Goal: Task Accomplishment & Management: Manage account settings

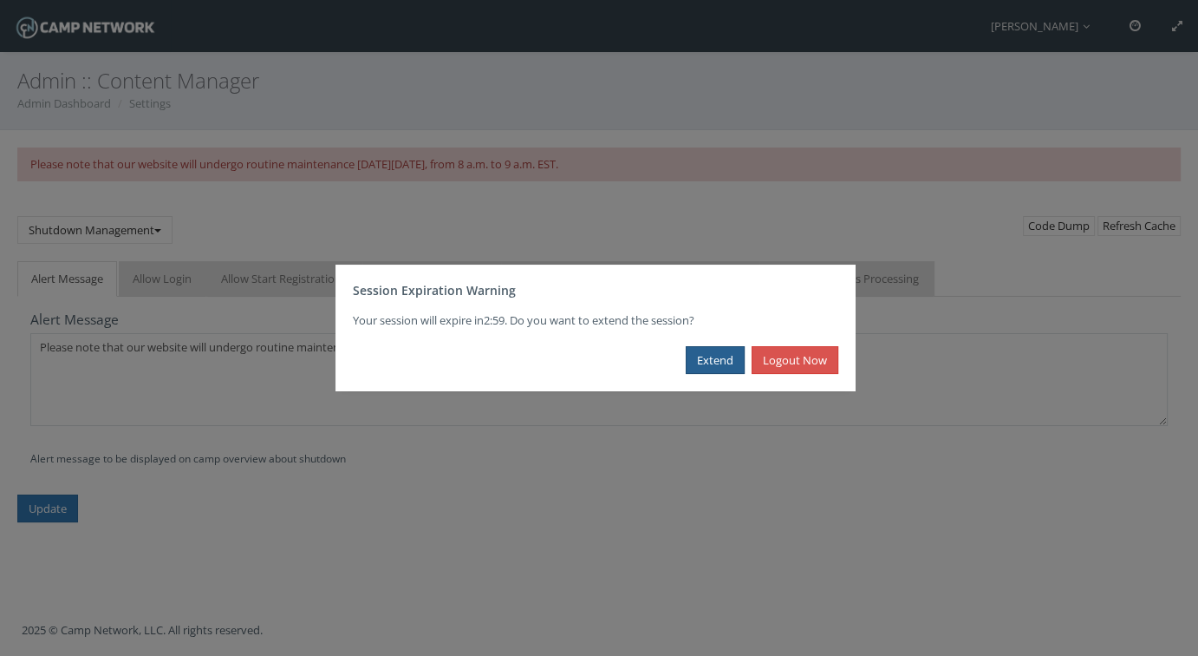
click at [710, 360] on button "Extend" at bounding box center [715, 360] width 59 height 29
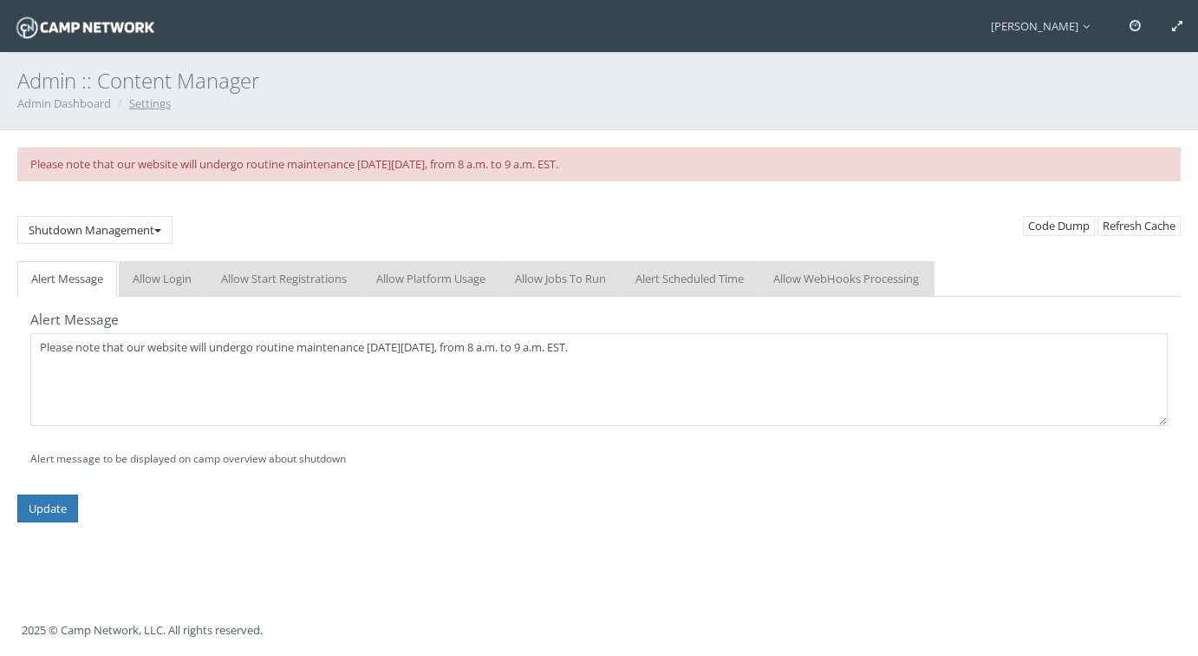
click at [160, 108] on link "Settings" at bounding box center [150, 103] width 42 height 16
click at [123, 234] on button "Shutdown Management" at bounding box center [94, 230] width 155 height 29
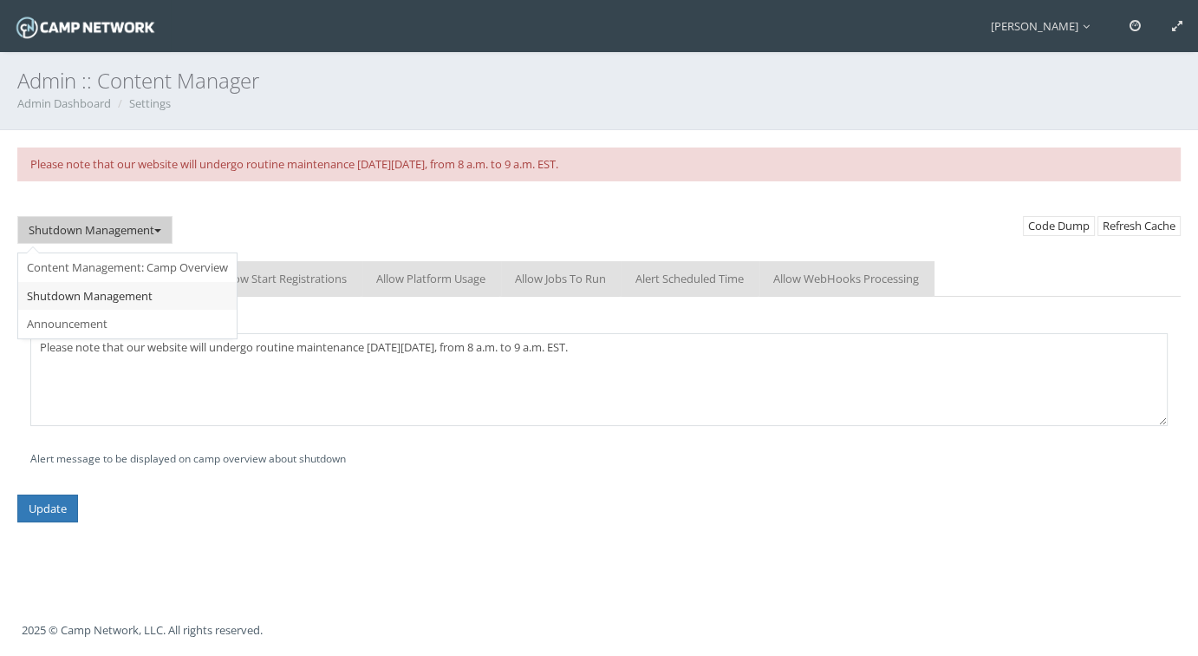
click at [362, 211] on div "Shutdown Management Content Management: Camp Overview Shutdown Management Annou…" at bounding box center [599, 230] width 1190 height 63
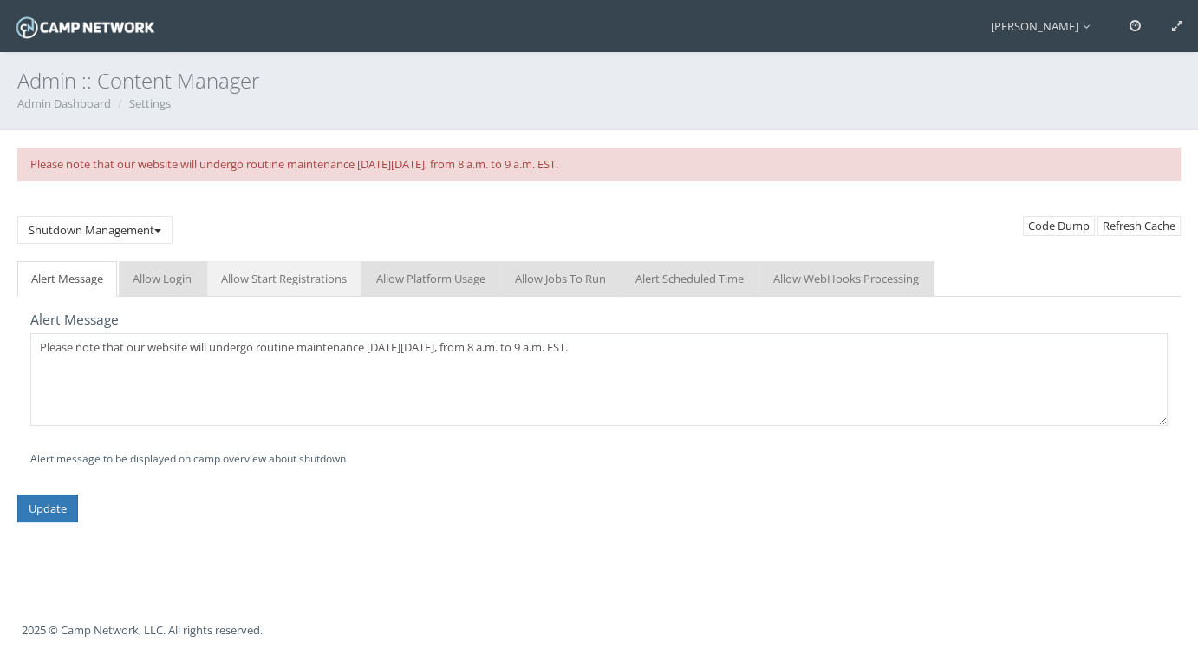
click at [257, 278] on link "Allow Start Registrations" at bounding box center [283, 279] width 153 height 36
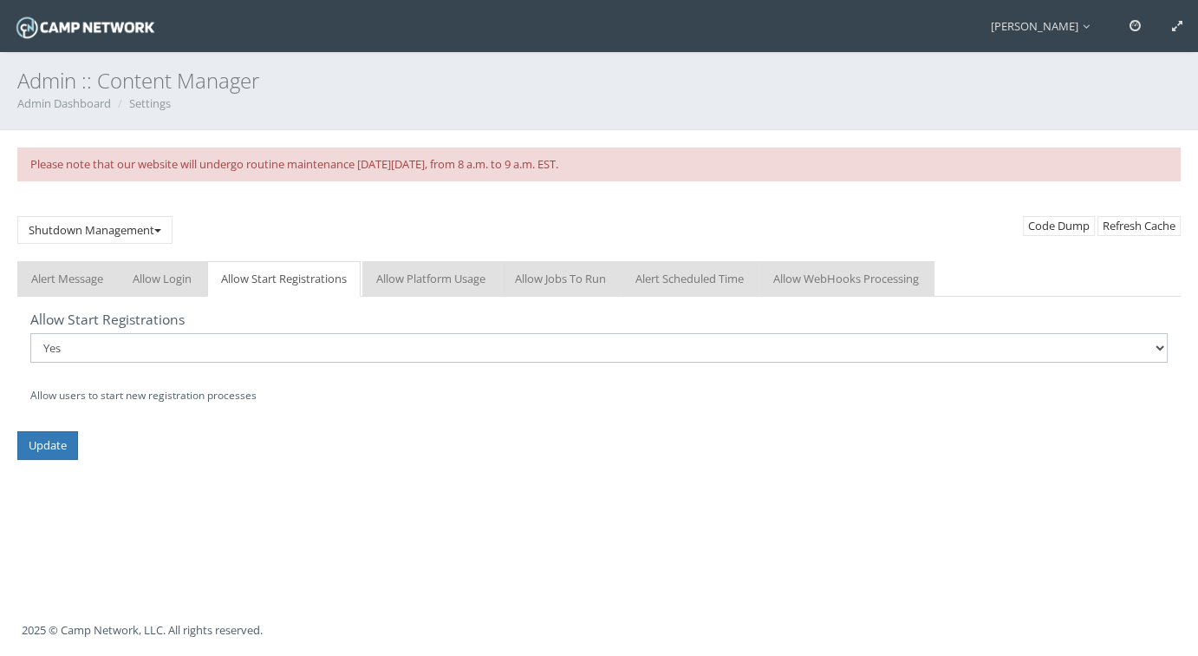
click at [86, 350] on select "No Yes" at bounding box center [599, 347] width 1138 height 29
click at [168, 480] on div "Admin :: Content Manager Admin Dashboard Settings Please note that our website …" at bounding box center [599, 328] width 1198 height 656
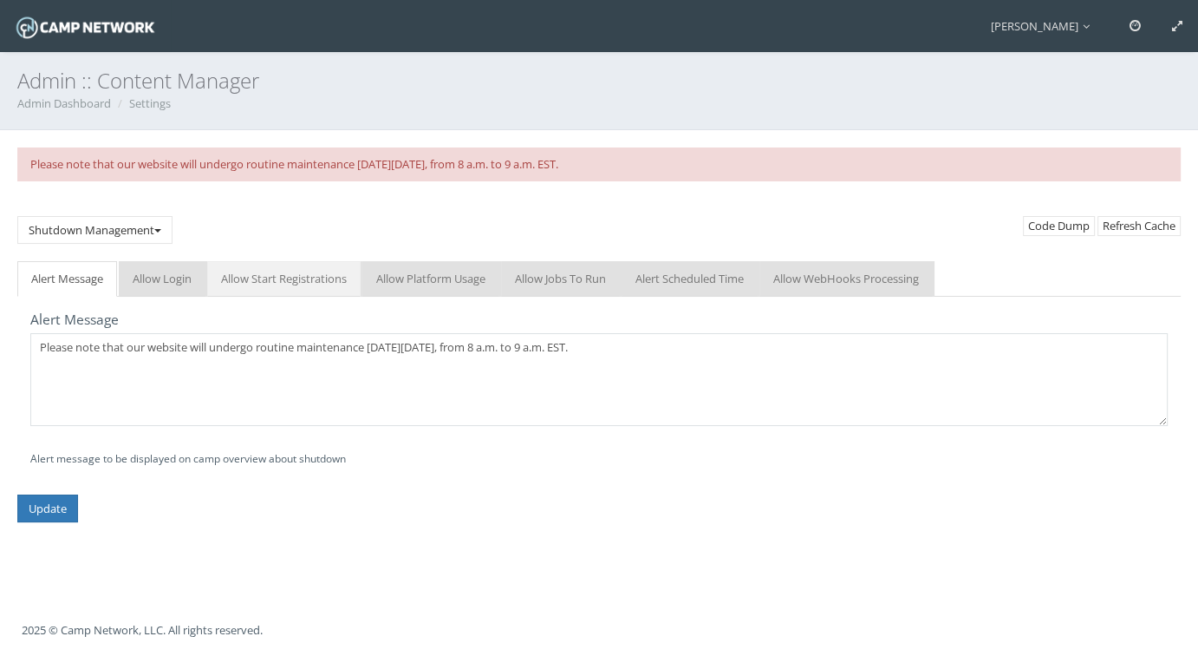
click at [275, 281] on link "Allow Start Registrations" at bounding box center [283, 279] width 153 height 36
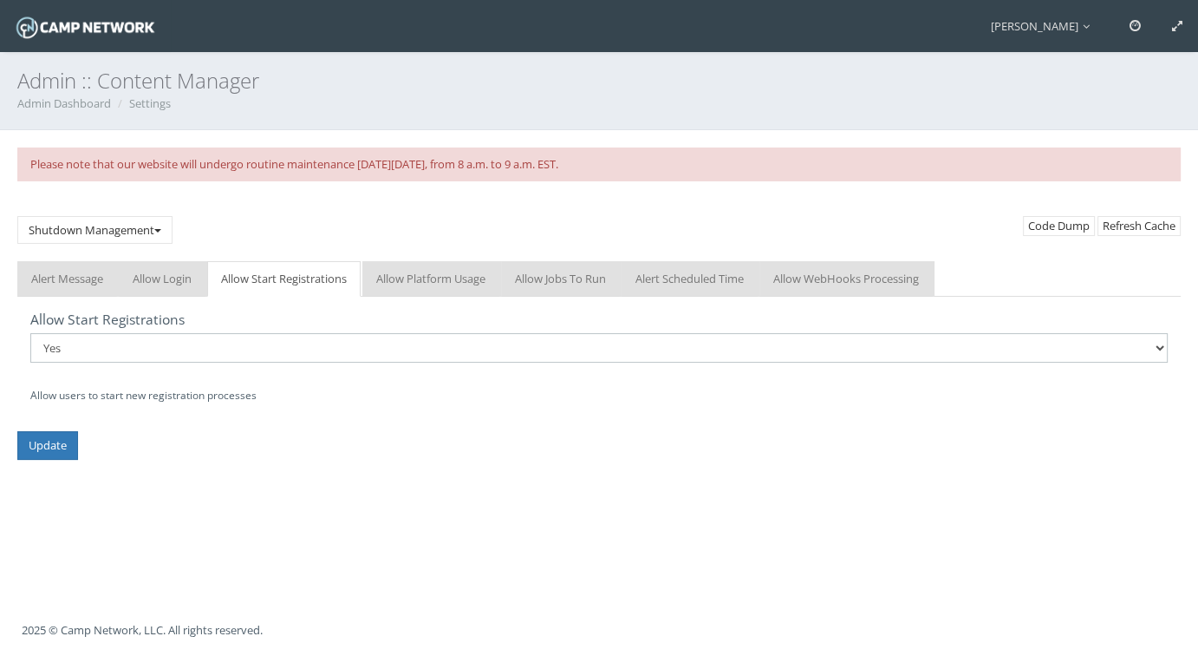
drag, startPoint x: 211, startPoint y: 349, endPoint x: 194, endPoint y: 355, distance: 17.6
click at [211, 349] on select "No Yes" at bounding box center [599, 347] width 1138 height 29
select select "0"
click at [30, 333] on select "No Yes" at bounding box center [599, 347] width 1138 height 29
click at [62, 445] on input "Update" at bounding box center [47, 445] width 61 height 29
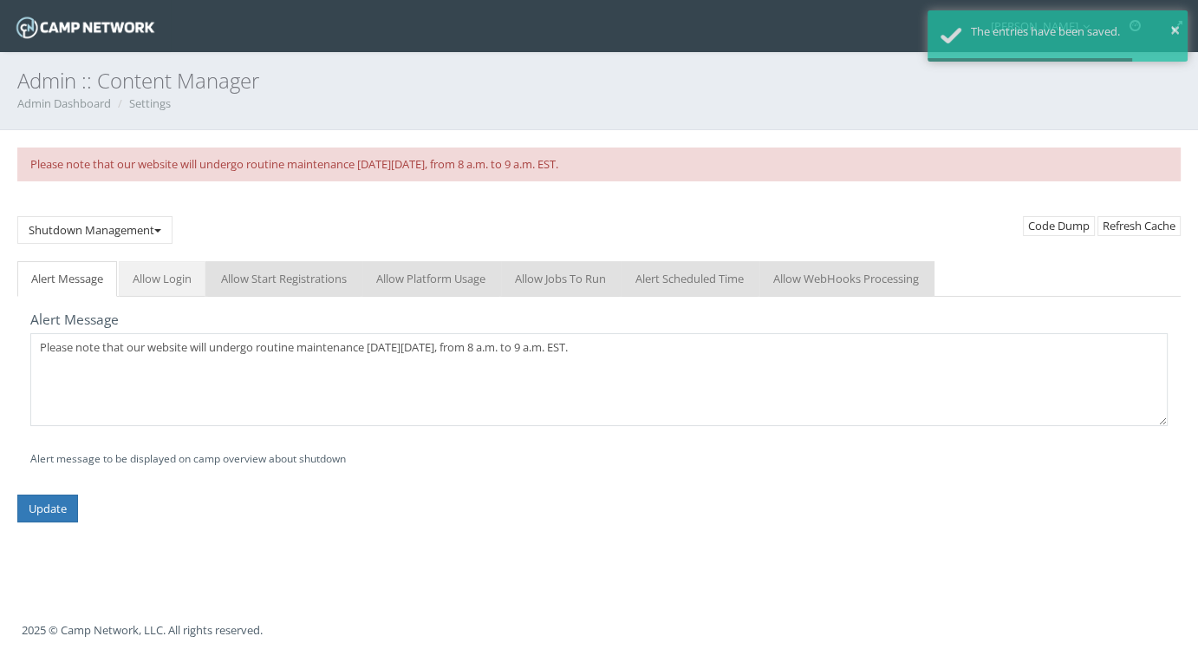
click at [160, 284] on link "Allow Login" at bounding box center [162, 279] width 87 height 36
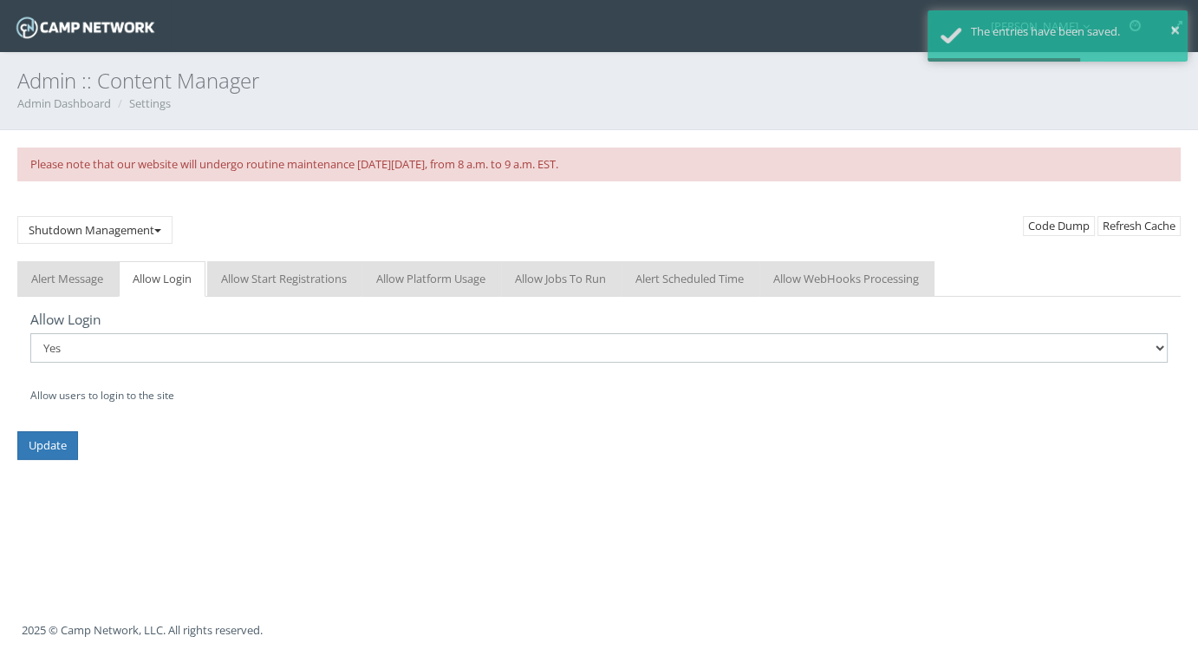
click at [125, 348] on select "No Yes" at bounding box center [599, 347] width 1138 height 29
select select "0"
click at [30, 333] on select "No Yes" at bounding box center [599, 347] width 1138 height 29
click at [63, 448] on input "Update" at bounding box center [47, 445] width 61 height 29
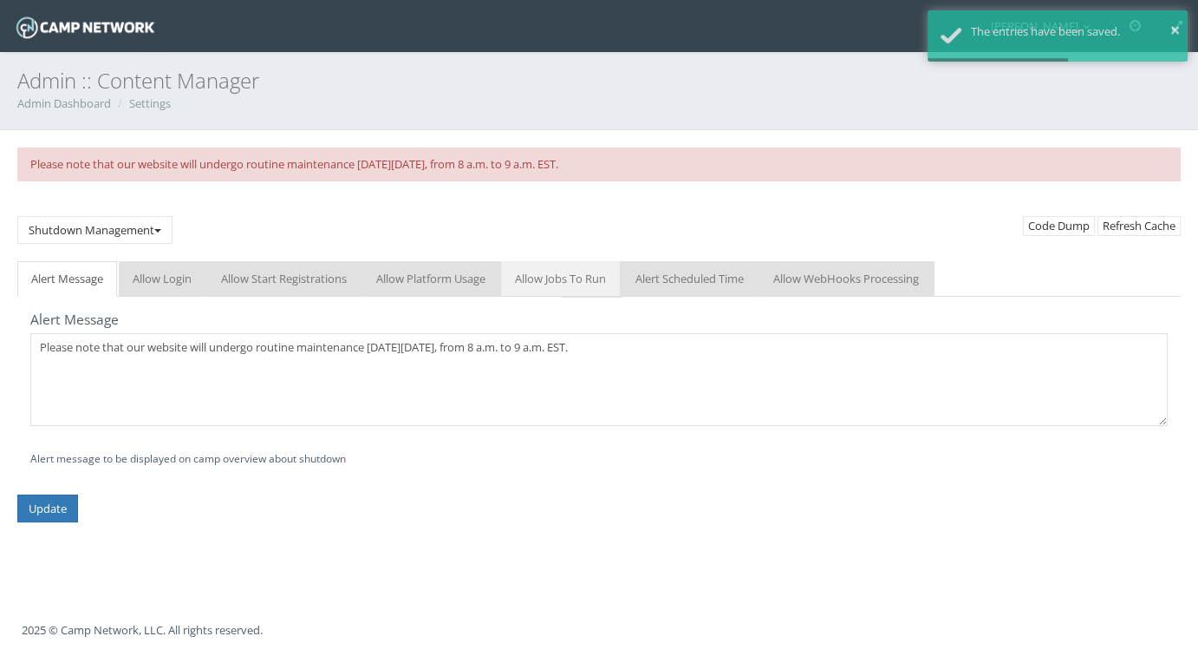
click at [581, 290] on link "Allow Jobs To Run" at bounding box center [560, 279] width 119 height 36
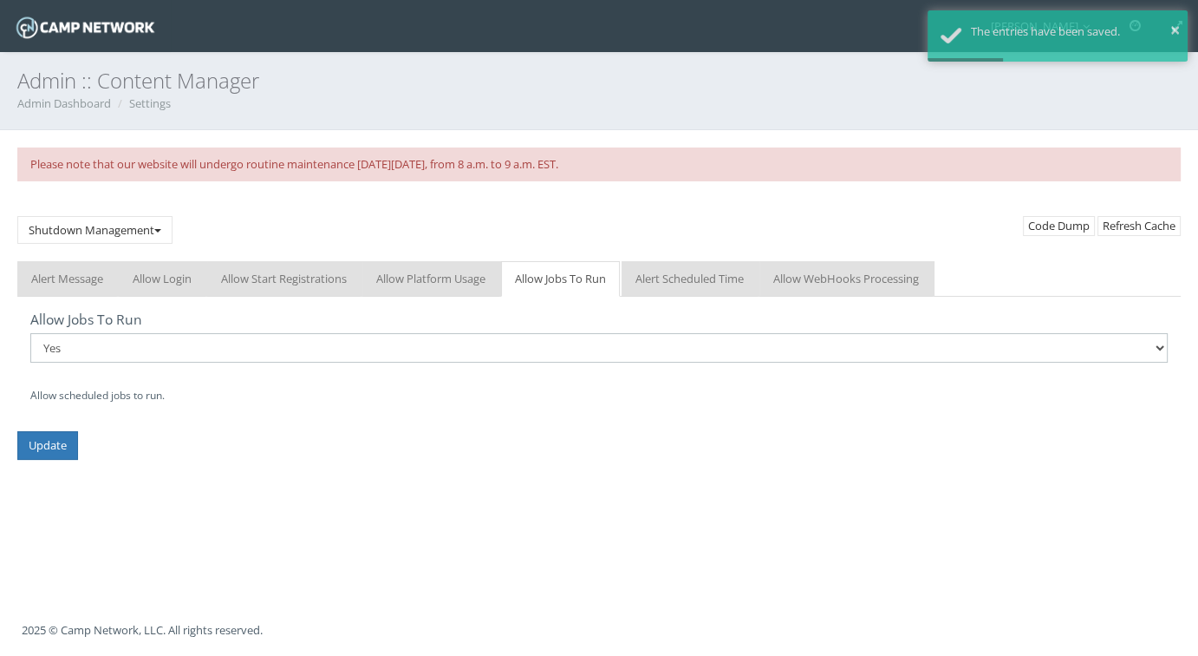
drag, startPoint x: 68, startPoint y: 353, endPoint x: 67, endPoint y: 362, distance: 8.7
click at [68, 353] on select "No Yes" at bounding box center [599, 347] width 1138 height 29
select select "0"
click at [30, 333] on select "No Yes" at bounding box center [599, 347] width 1138 height 29
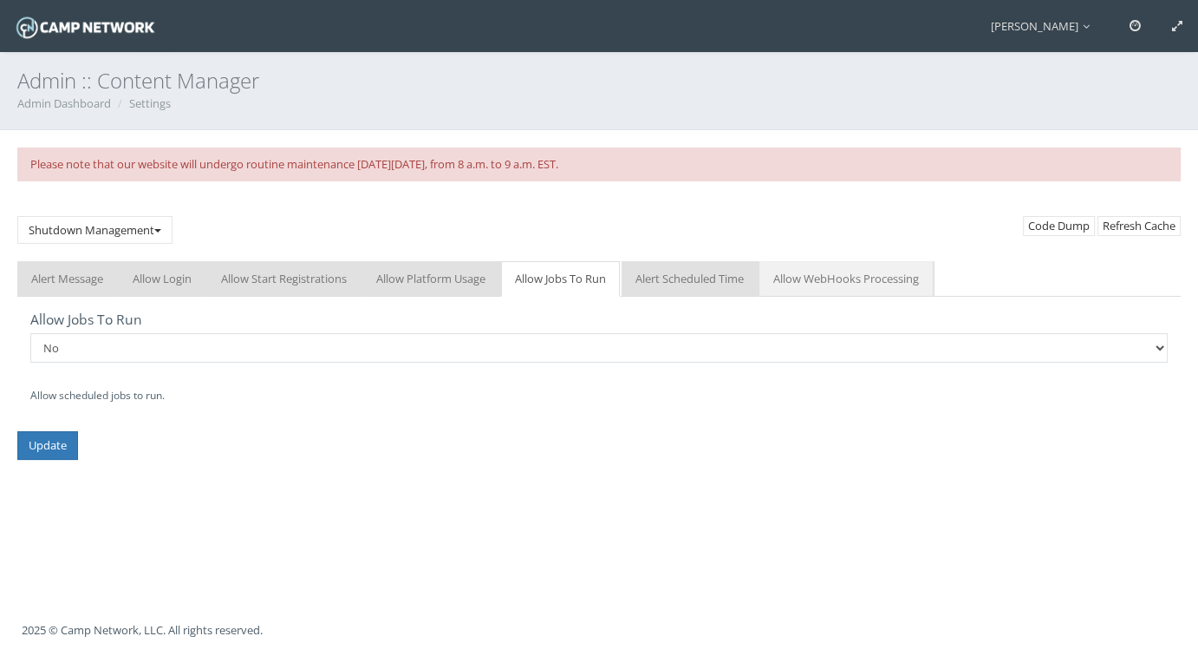
click at [816, 279] on link "Allow WebHooks Processing" at bounding box center [846, 279] width 173 height 36
click at [585, 286] on link "Allow Jobs To Run" at bounding box center [560, 279] width 119 height 36
click at [120, 358] on select "No Yes" at bounding box center [599, 347] width 1138 height 29
click at [157, 463] on div "Admin :: Content Manager Admin Dashboard Settings Please note that our website …" at bounding box center [599, 328] width 1198 height 656
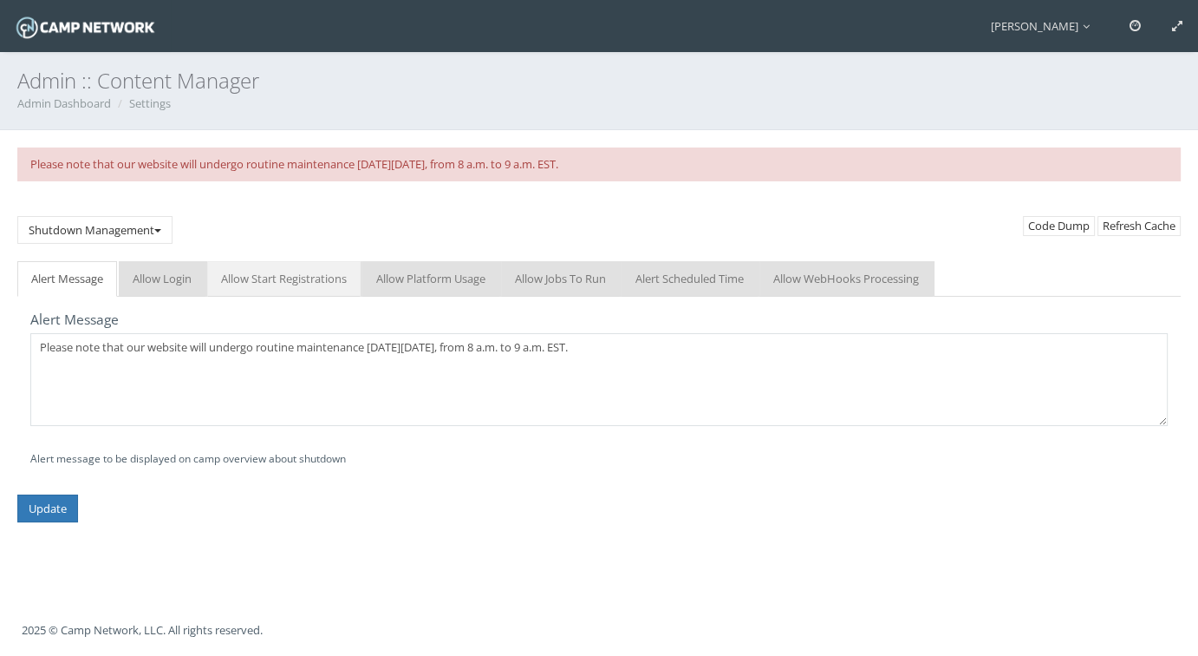
click at [295, 282] on link "Allow Start Registrations" at bounding box center [283, 279] width 153 height 36
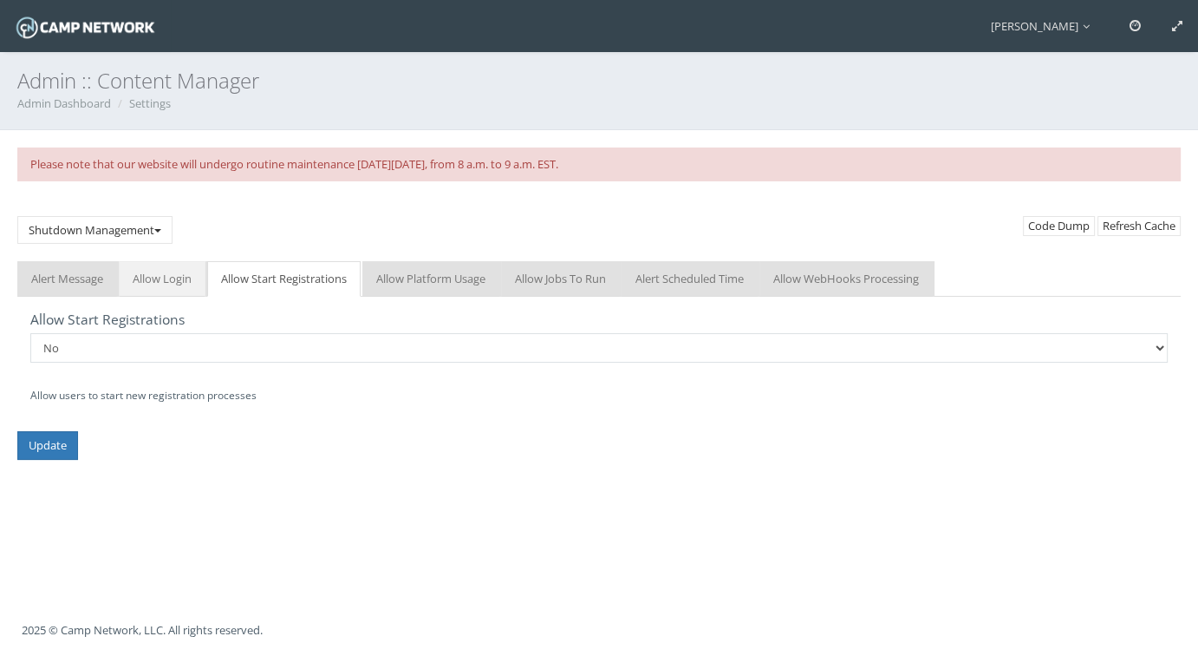
click at [160, 271] on link "Allow Login" at bounding box center [162, 279] width 87 height 36
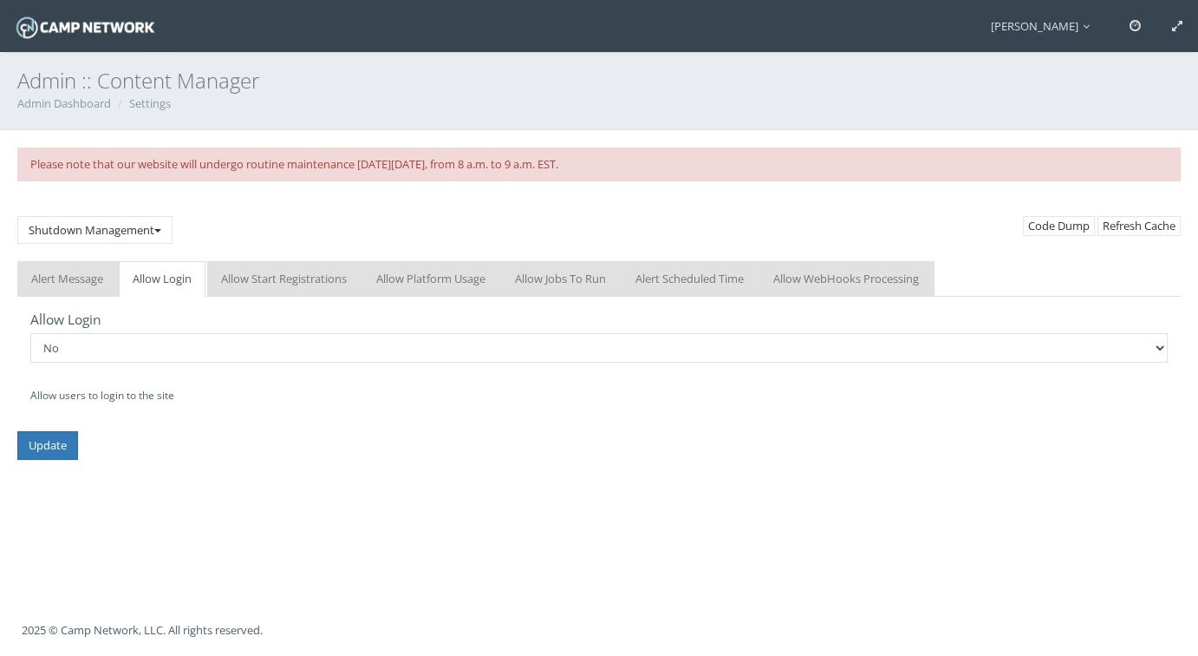
click at [260, 508] on div "Admin :: Content Manager Admin Dashboard Settings Please note that our website …" at bounding box center [599, 328] width 1198 height 656
click at [266, 279] on link "Allow Start Registrations" at bounding box center [283, 279] width 153 height 36
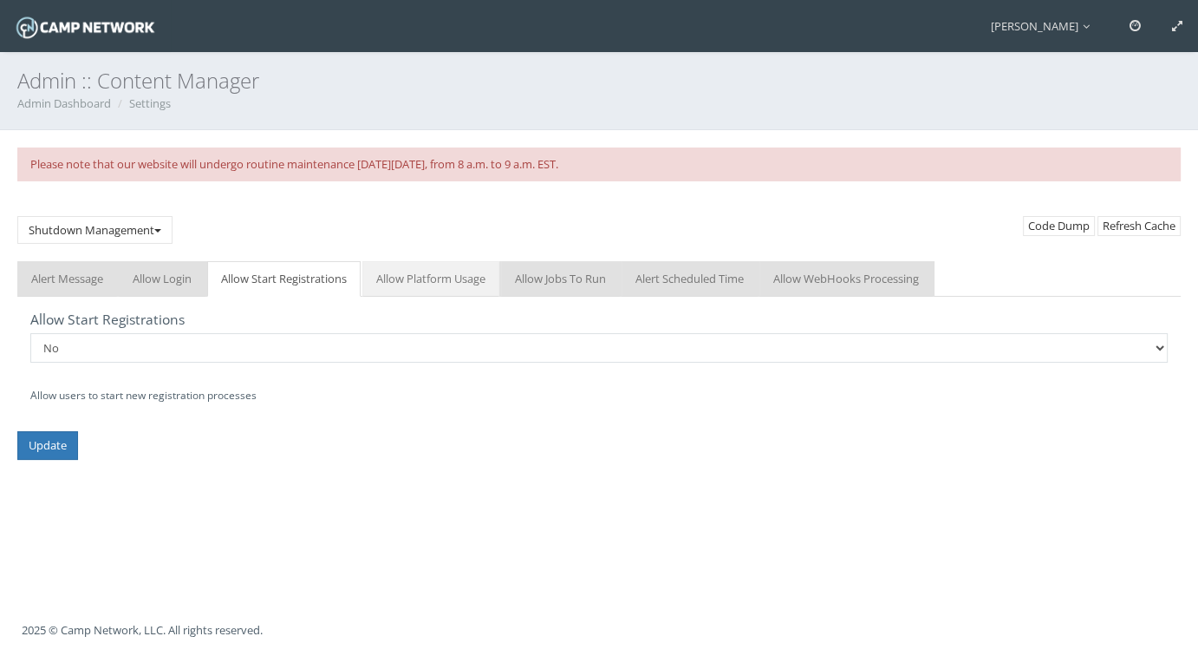
click at [459, 281] on link "Allow Platform Usage" at bounding box center [430, 279] width 137 height 36
drag, startPoint x: 145, startPoint y: 344, endPoint x: 137, endPoint y: 351, distance: 10.4
click at [145, 344] on select "No Yes" at bounding box center [599, 347] width 1138 height 29
click at [320, 497] on div "Admin :: Content Manager Admin Dashboard Settings Please note that our website …" at bounding box center [599, 328] width 1198 height 656
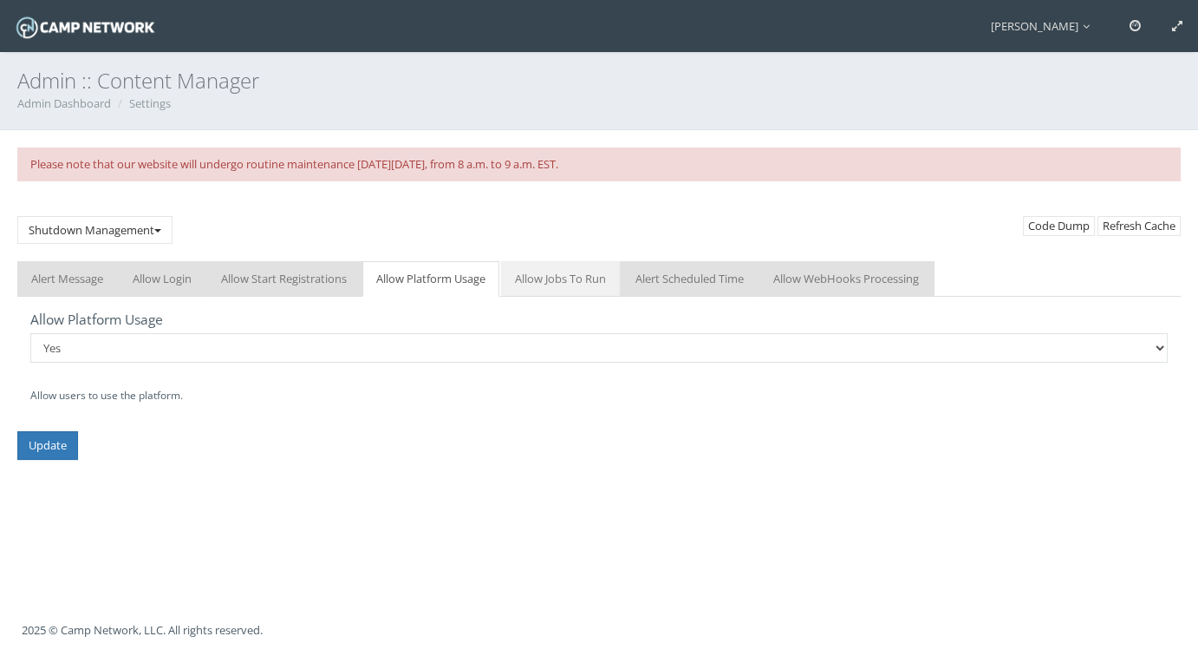
click at [584, 271] on link "Allow Jobs To Run" at bounding box center [560, 279] width 119 height 36
click at [182, 346] on select "No Yes" at bounding box center [599, 347] width 1138 height 29
select select "0"
click at [30, 333] on select "No Yes" at bounding box center [599, 347] width 1138 height 29
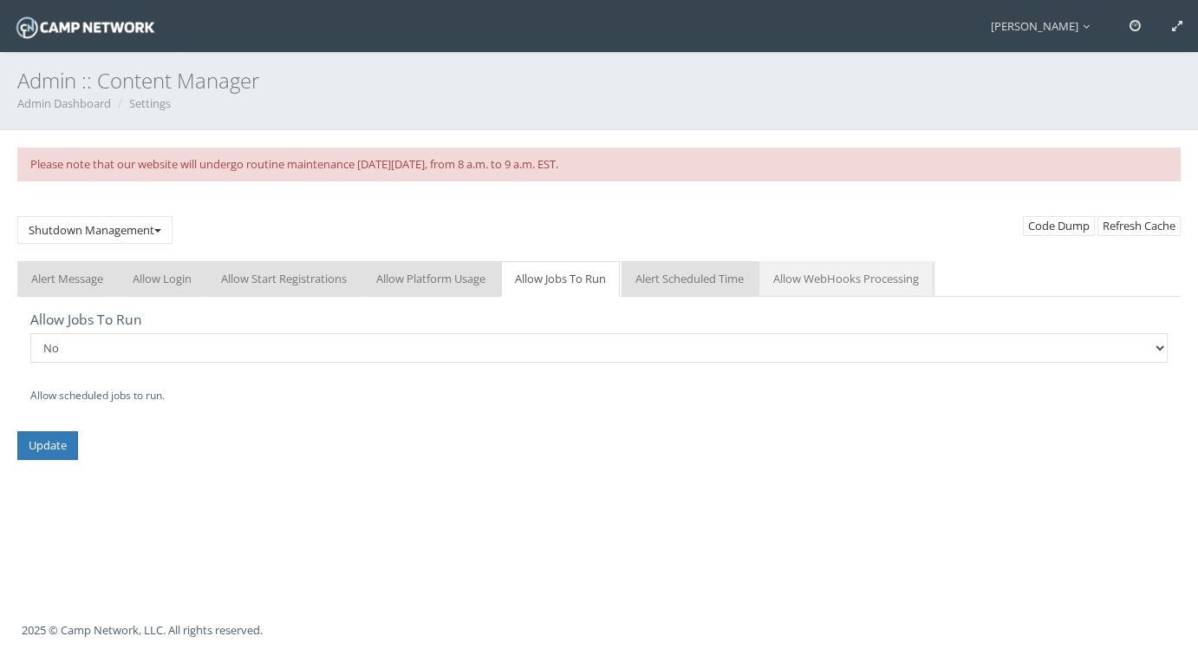
click at [823, 282] on link "Allow WebHooks Processing" at bounding box center [846, 279] width 173 height 36
click at [545, 280] on link "Allow Jobs To Run" at bounding box center [560, 279] width 119 height 36
click at [55, 448] on input "Update" at bounding box center [47, 445] width 61 height 29
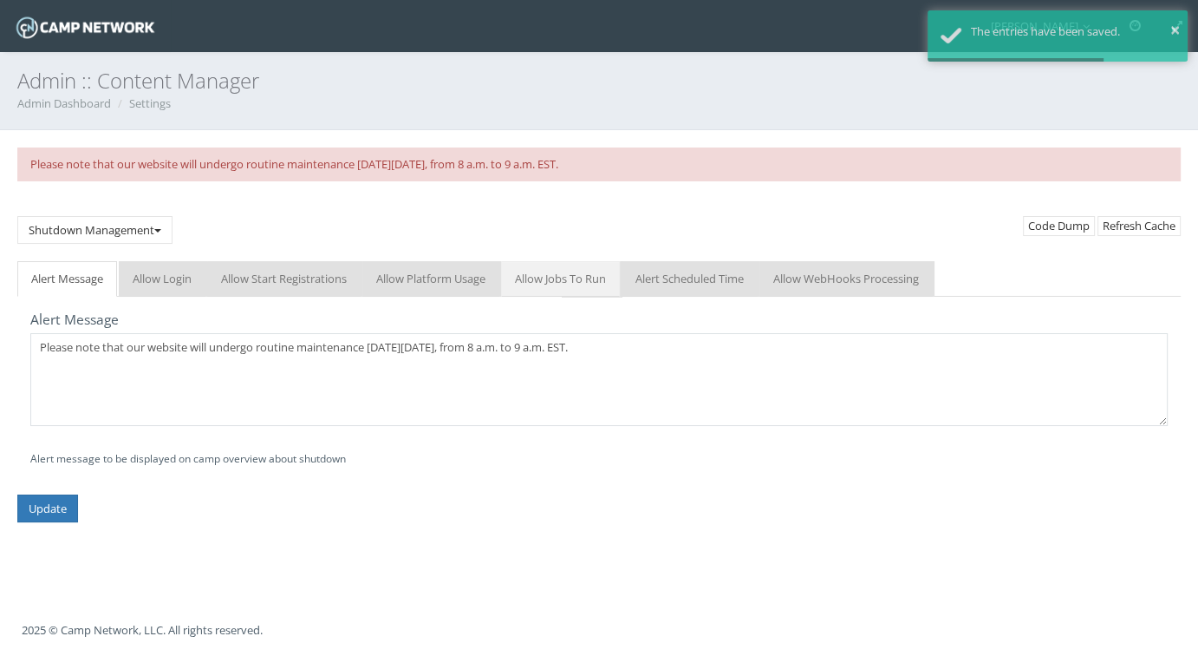
click at [602, 270] on link "Allow Jobs To Run" at bounding box center [560, 279] width 119 height 36
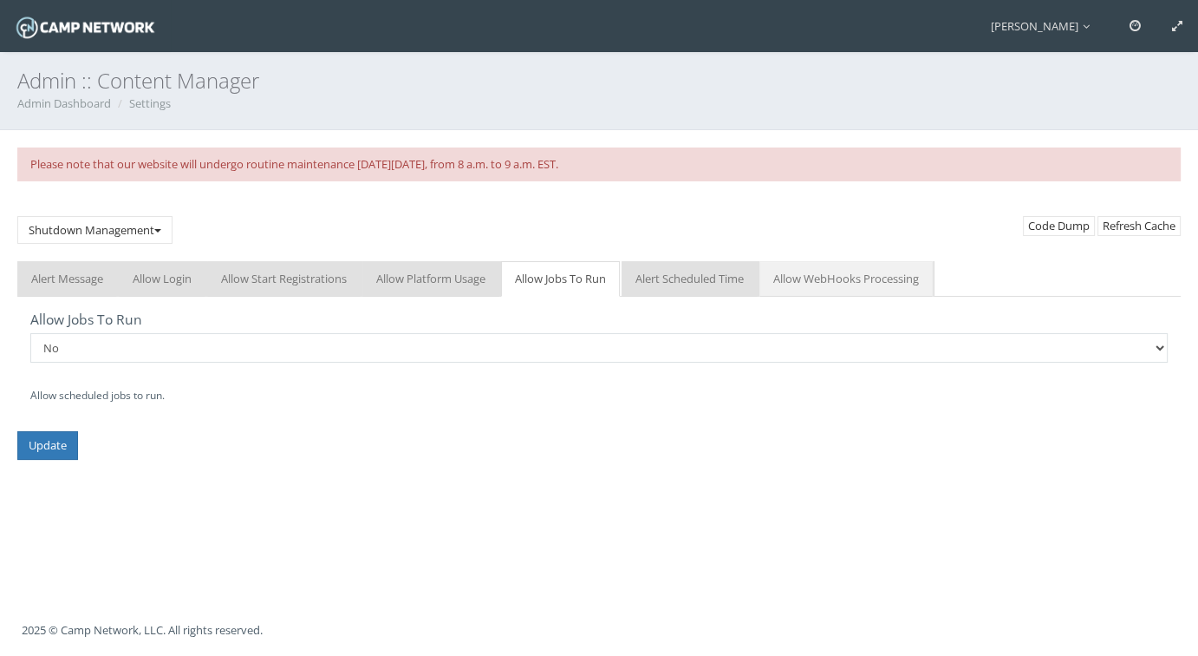
click at [837, 284] on link "Allow WebHooks Processing" at bounding box center [846, 279] width 173 height 36
click at [545, 286] on link "Allow Jobs To Run" at bounding box center [560, 279] width 119 height 36
click at [1053, 35] on link "[PERSON_NAME]" at bounding box center [1045, 26] width 139 height 52
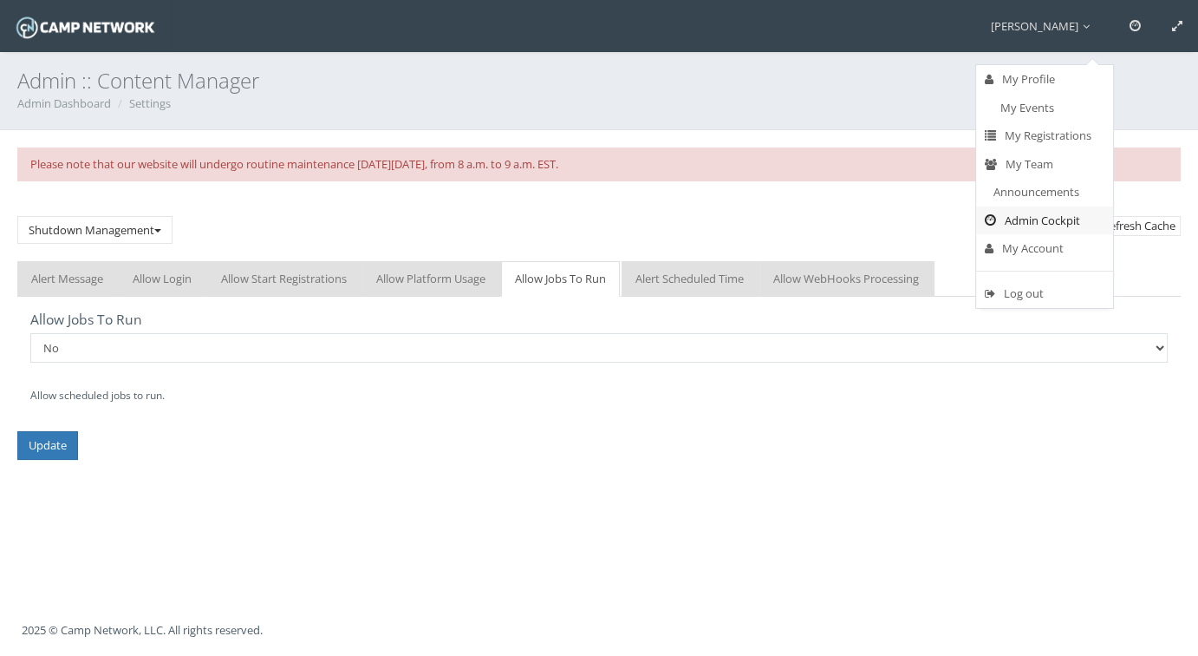
click at [1019, 215] on link "Admin Cockpit" at bounding box center [1044, 220] width 137 height 29
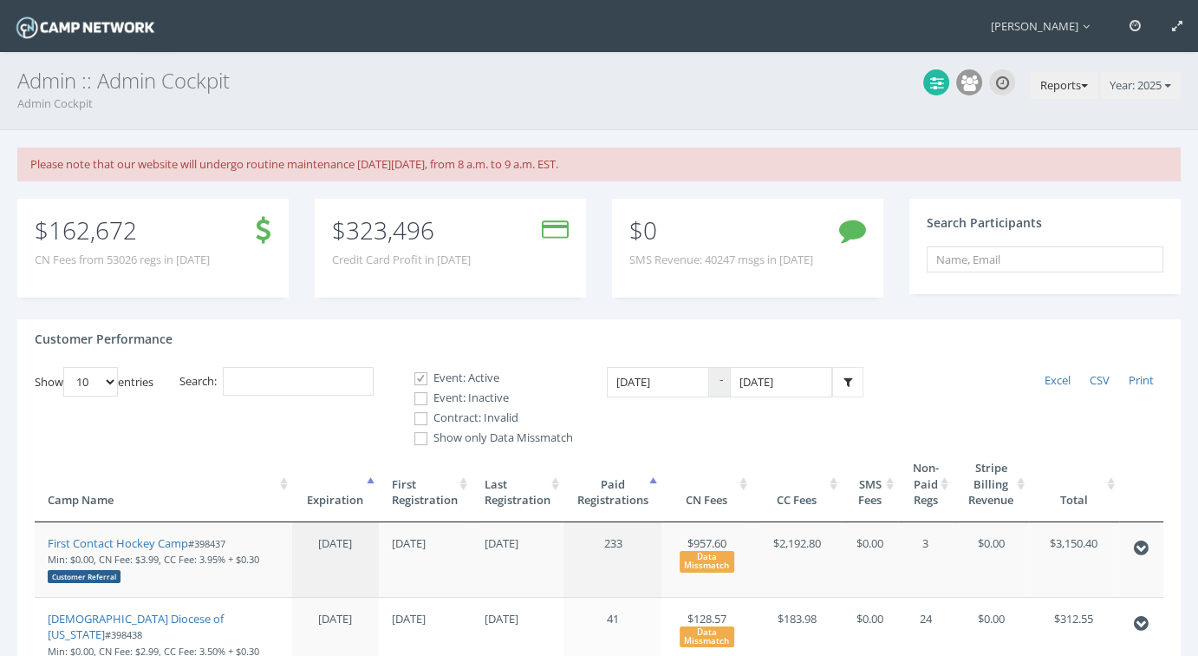
click at [1059, 84] on button "Reports" at bounding box center [1064, 86] width 67 height 28
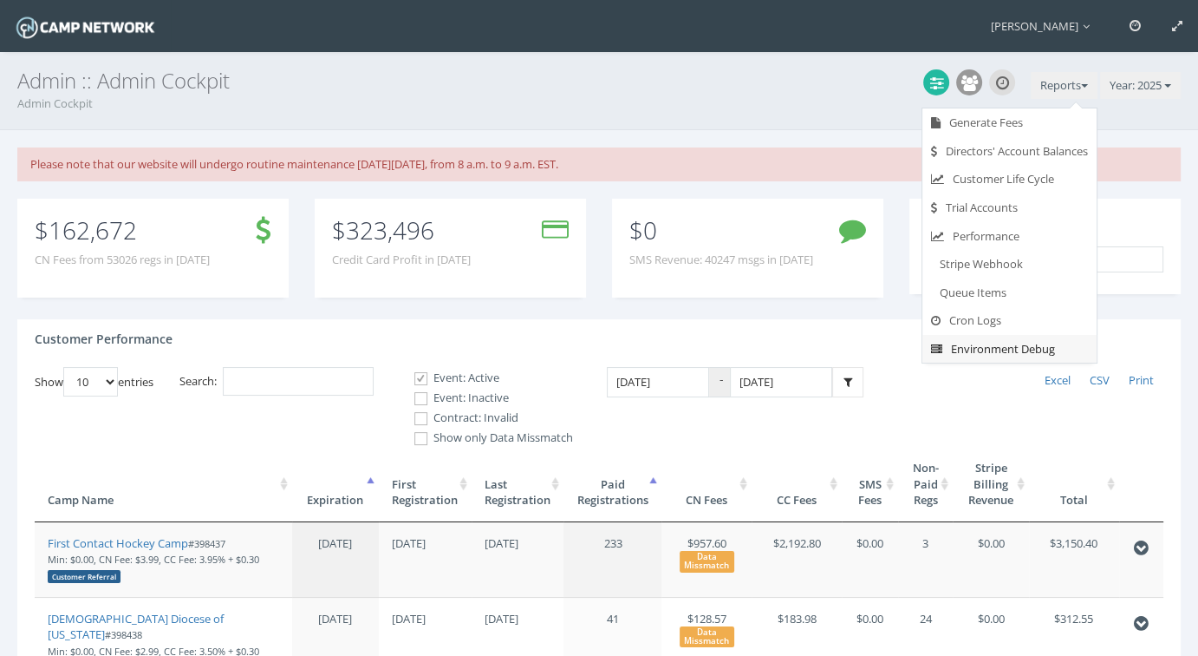
click at [993, 346] on link "Environment Debug" at bounding box center [1010, 349] width 174 height 29
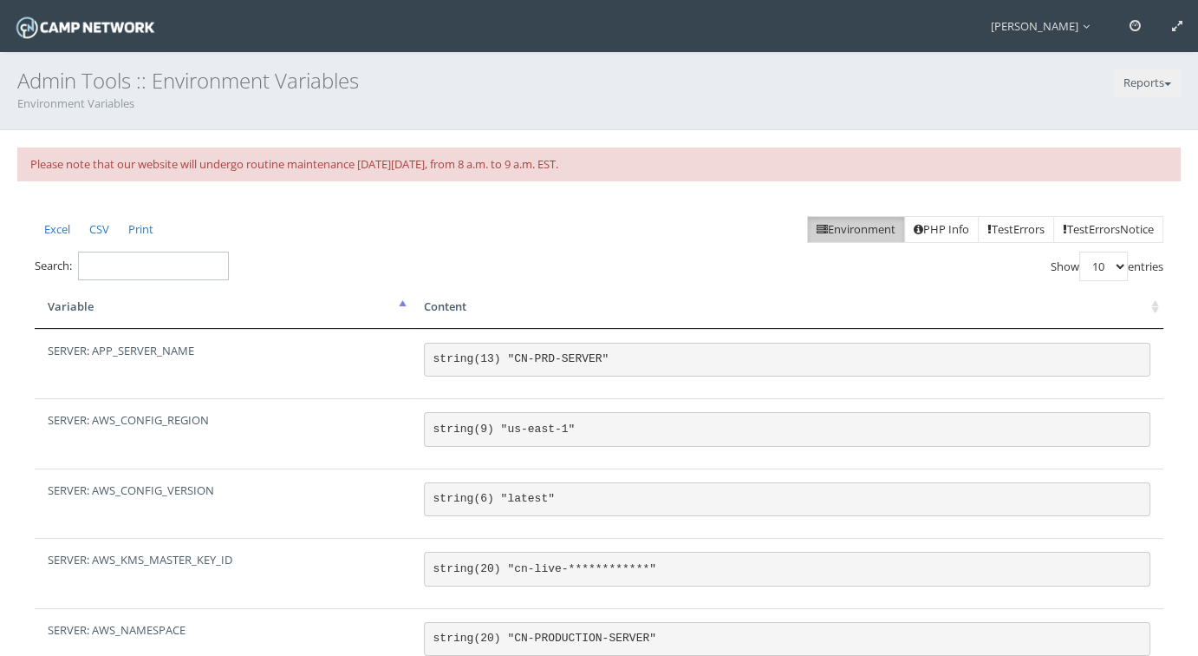
click at [136, 266] on input "Search:" at bounding box center [153, 265] width 151 height 29
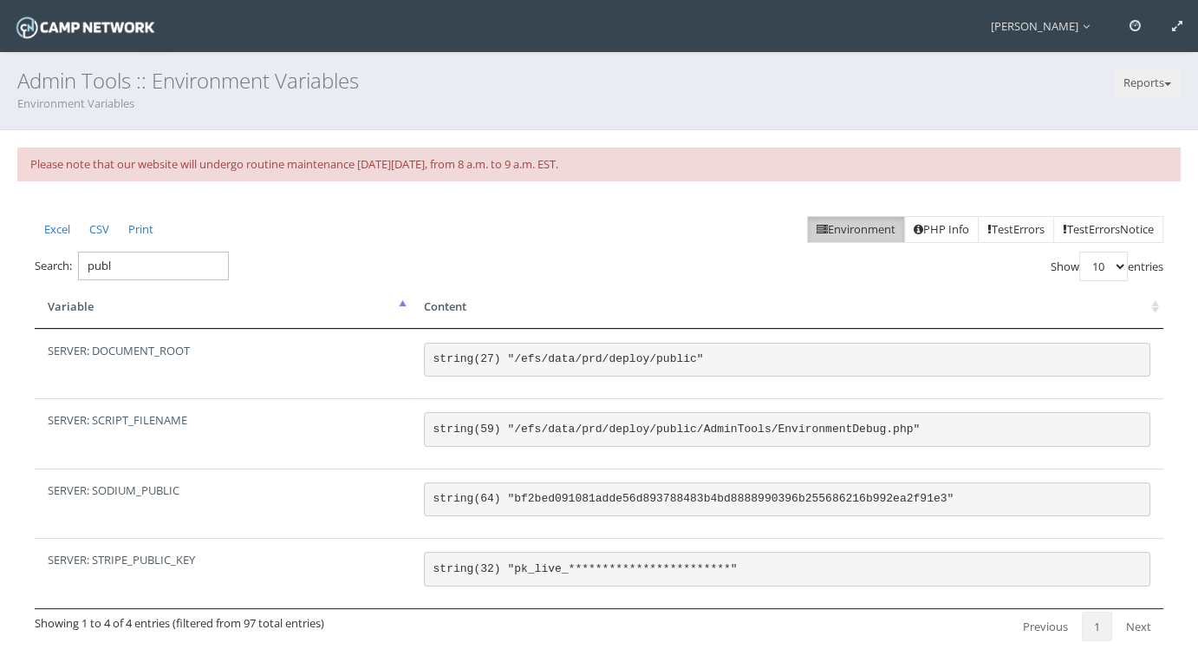
type input "publi"
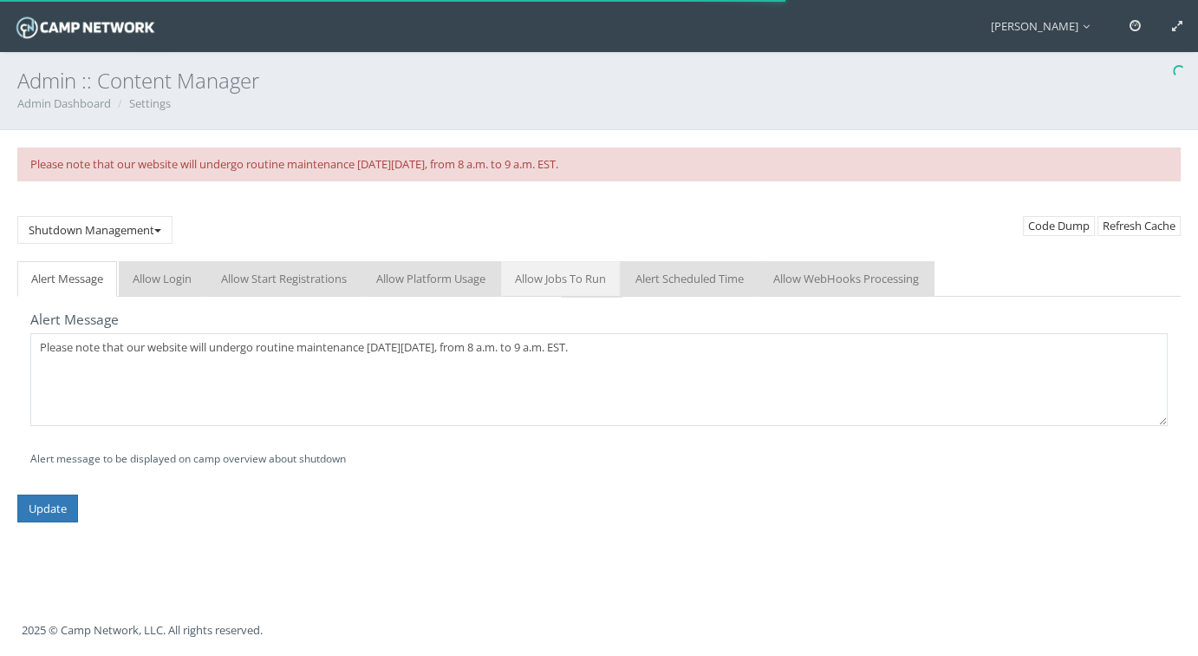
click at [559, 278] on link "Allow Jobs To Run" at bounding box center [560, 279] width 119 height 36
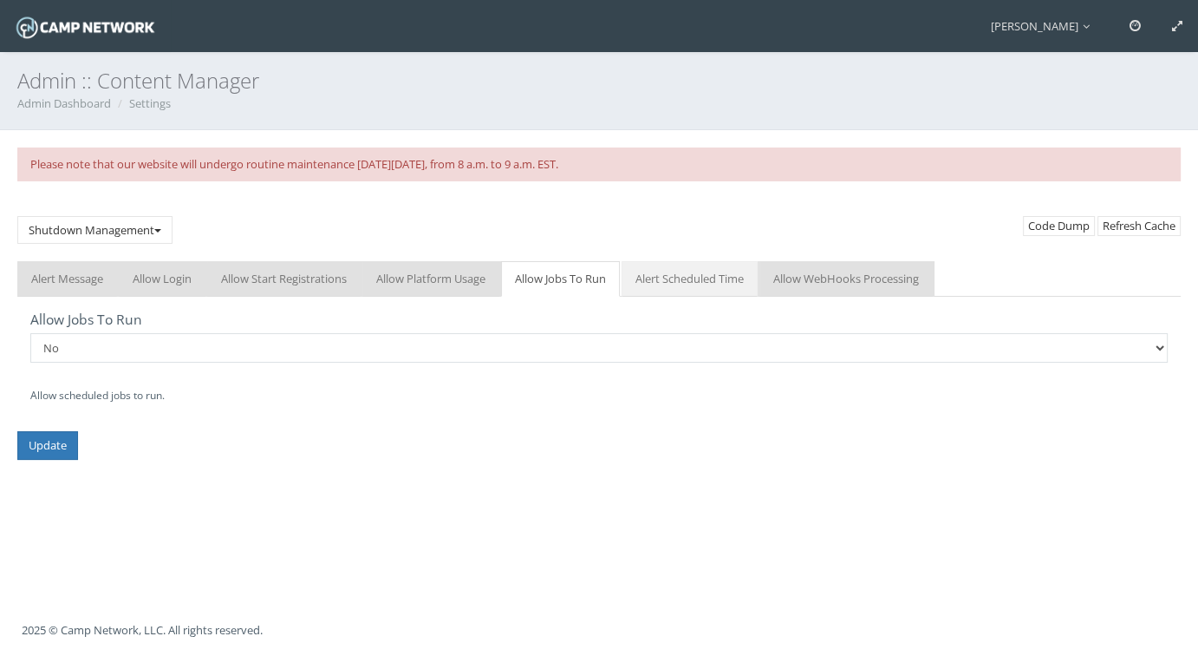
click at [663, 282] on link "Alert Scheduled Time" at bounding box center [690, 279] width 136 height 36
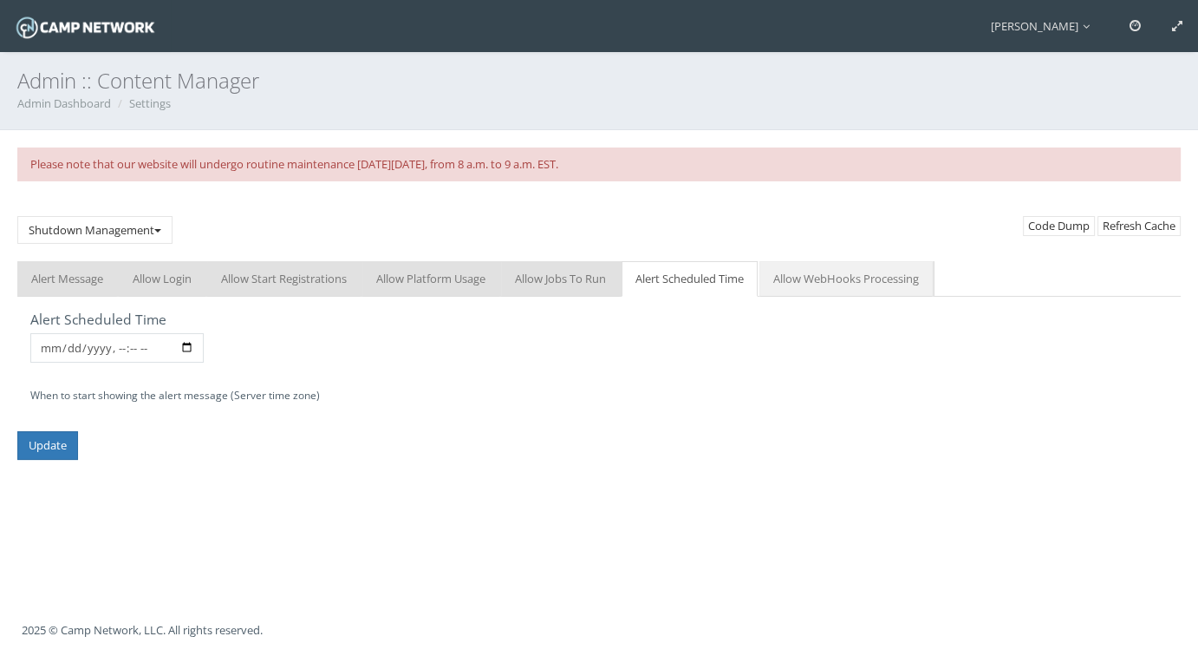
click at [864, 277] on link "Allow WebHooks Processing" at bounding box center [846, 279] width 173 height 36
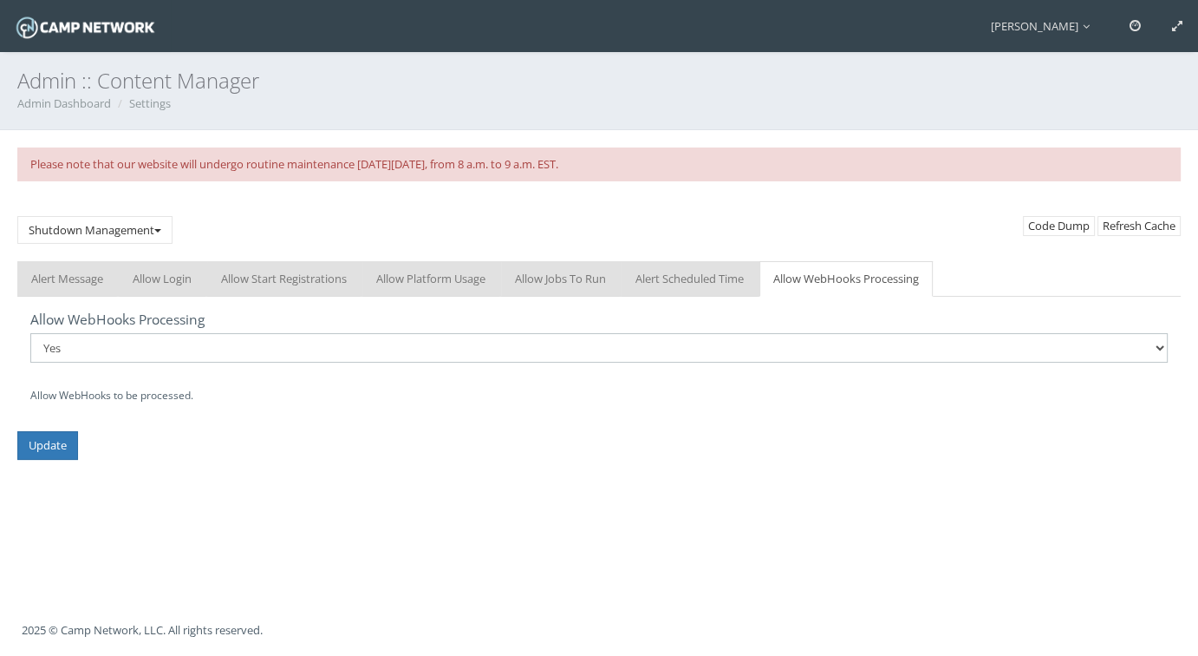
click at [153, 346] on select "No Yes" at bounding box center [599, 347] width 1138 height 29
select select "0"
click at [30, 333] on select "No Yes" at bounding box center [599, 347] width 1138 height 29
click at [42, 452] on input "Update" at bounding box center [47, 445] width 61 height 29
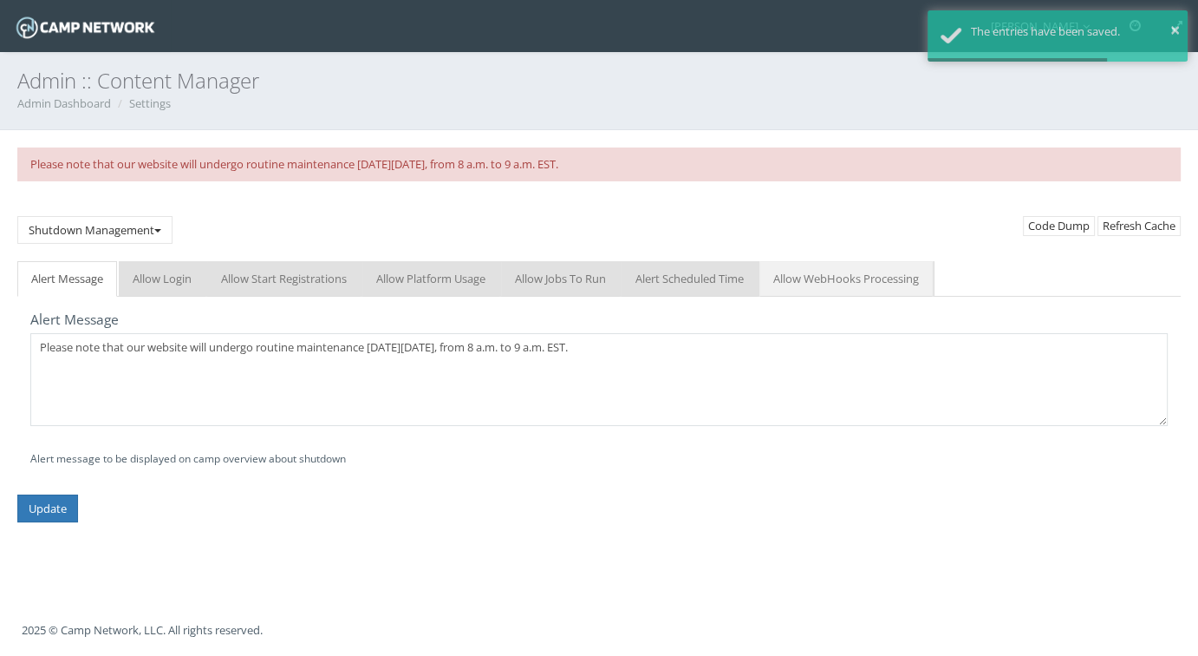
click at [827, 277] on link "Allow WebHooks Processing" at bounding box center [846, 279] width 173 height 36
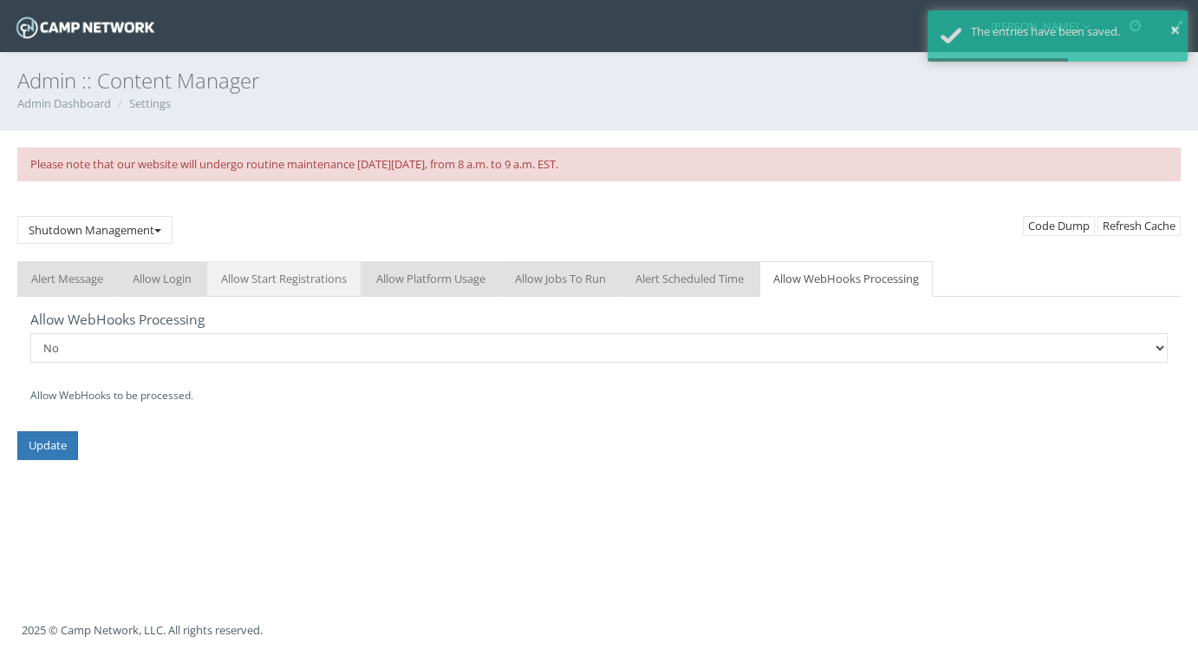
click at [287, 282] on link "Allow Start Registrations" at bounding box center [283, 279] width 153 height 36
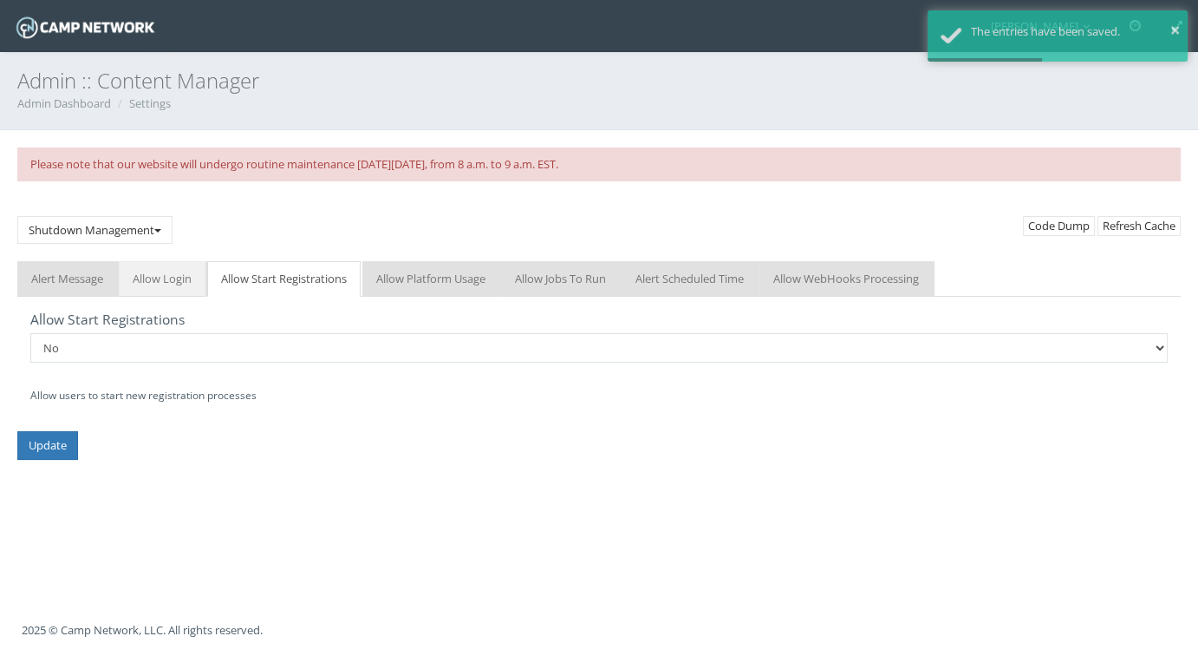
click at [154, 276] on link "Allow Login" at bounding box center [162, 279] width 87 height 36
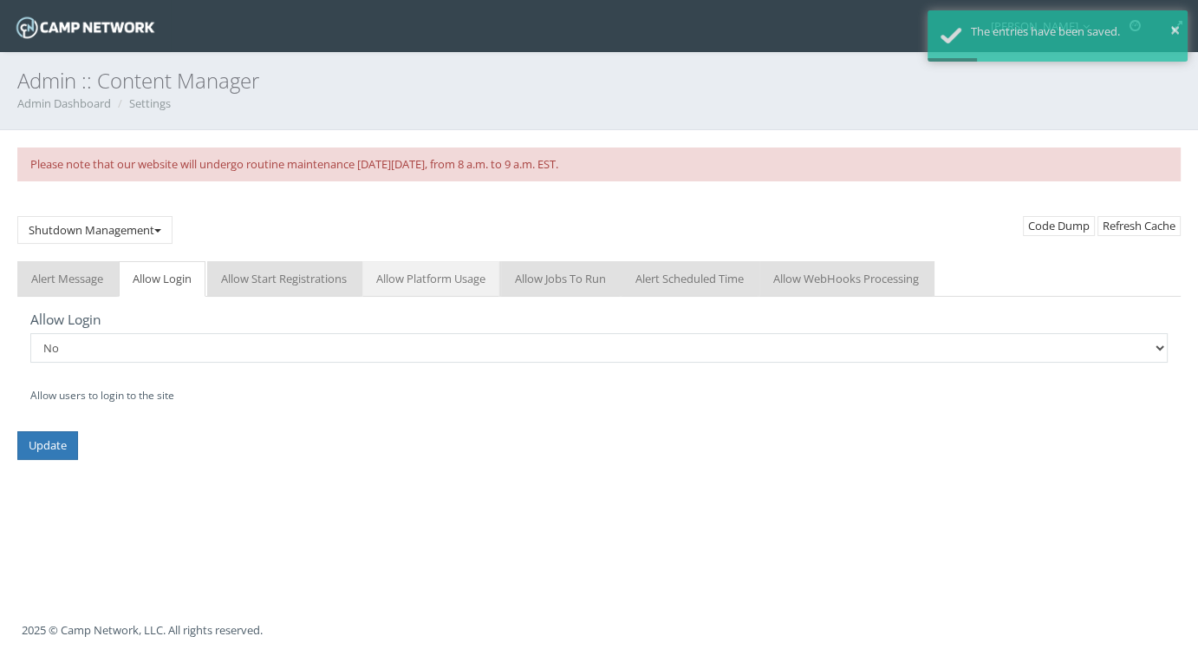
click at [440, 288] on link "Allow Platform Usage" at bounding box center [430, 279] width 137 height 36
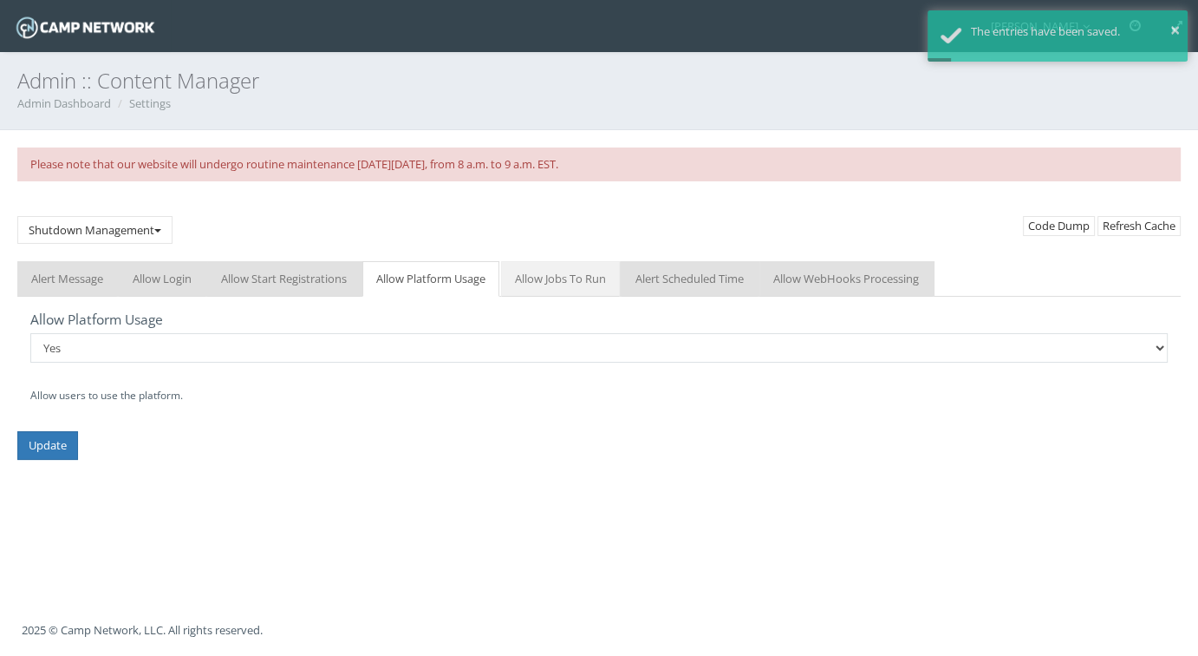
click at [545, 278] on link "Allow Jobs To Run" at bounding box center [560, 279] width 119 height 36
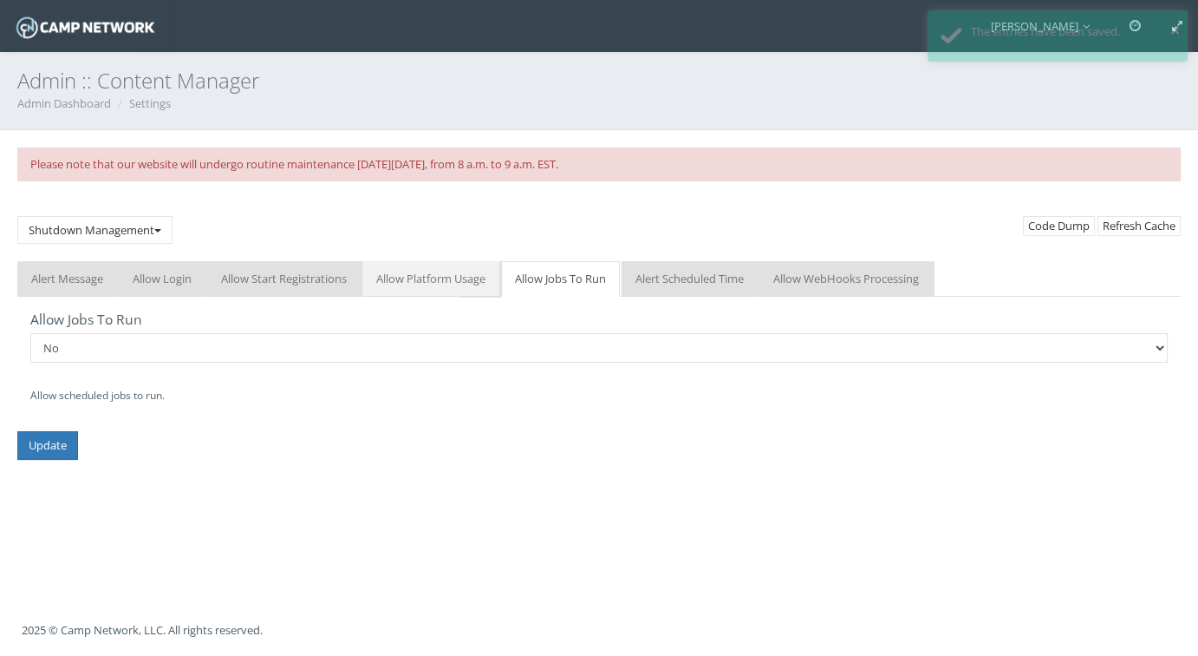
click at [434, 283] on link "Allow Platform Usage" at bounding box center [430, 279] width 137 height 36
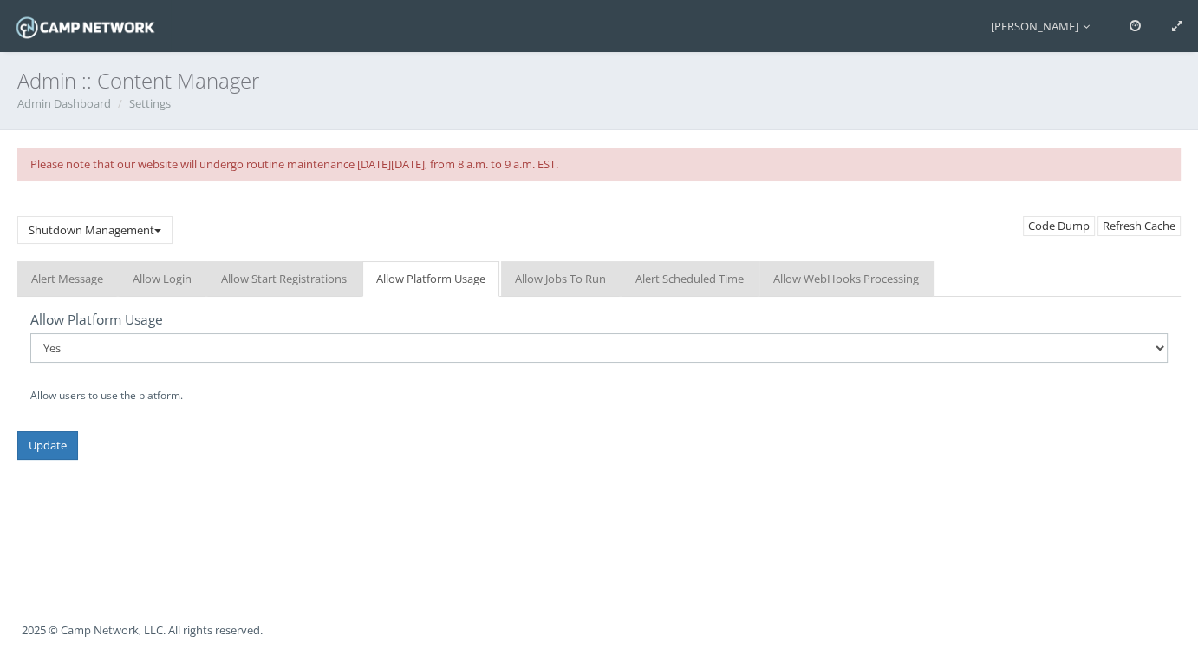
click at [99, 353] on select "No Yes" at bounding box center [599, 347] width 1138 height 29
select select "0"
click at [30, 333] on select "No Yes" at bounding box center [599, 347] width 1138 height 29
click at [57, 445] on input "Update" at bounding box center [47, 445] width 61 height 29
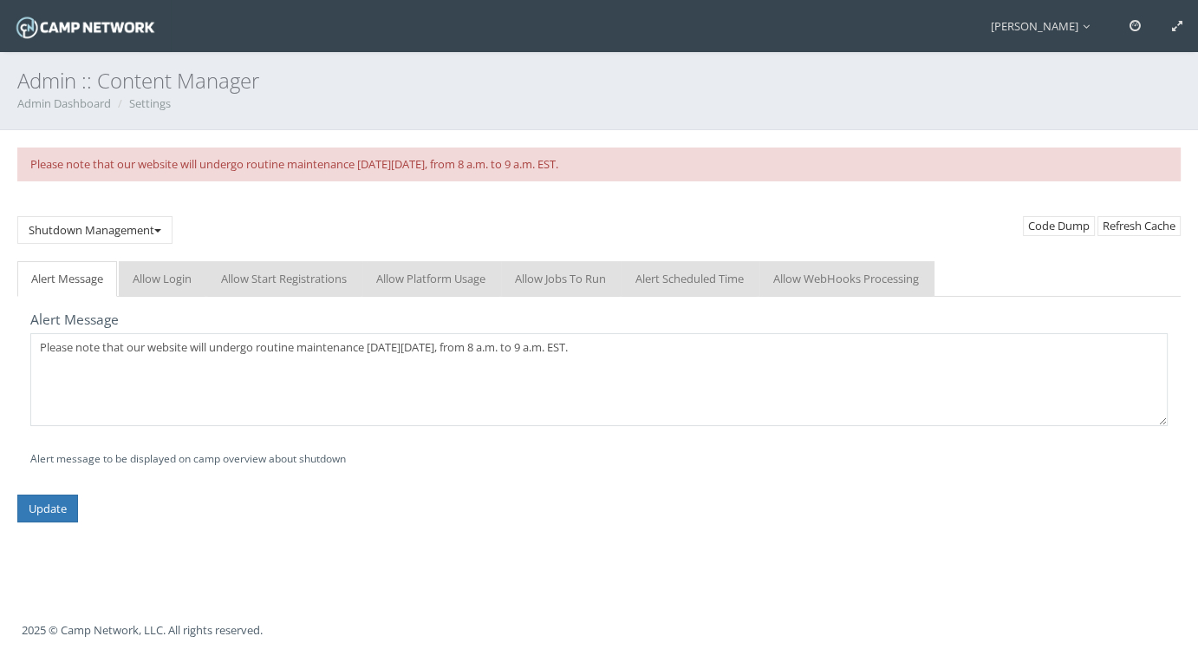
click at [441, 27] on div "[PERSON_NAME] My Profile My Events My Team" at bounding box center [669, 26] width 1060 height 52
click at [406, 277] on link "Allow Platform Usage" at bounding box center [430, 279] width 137 height 36
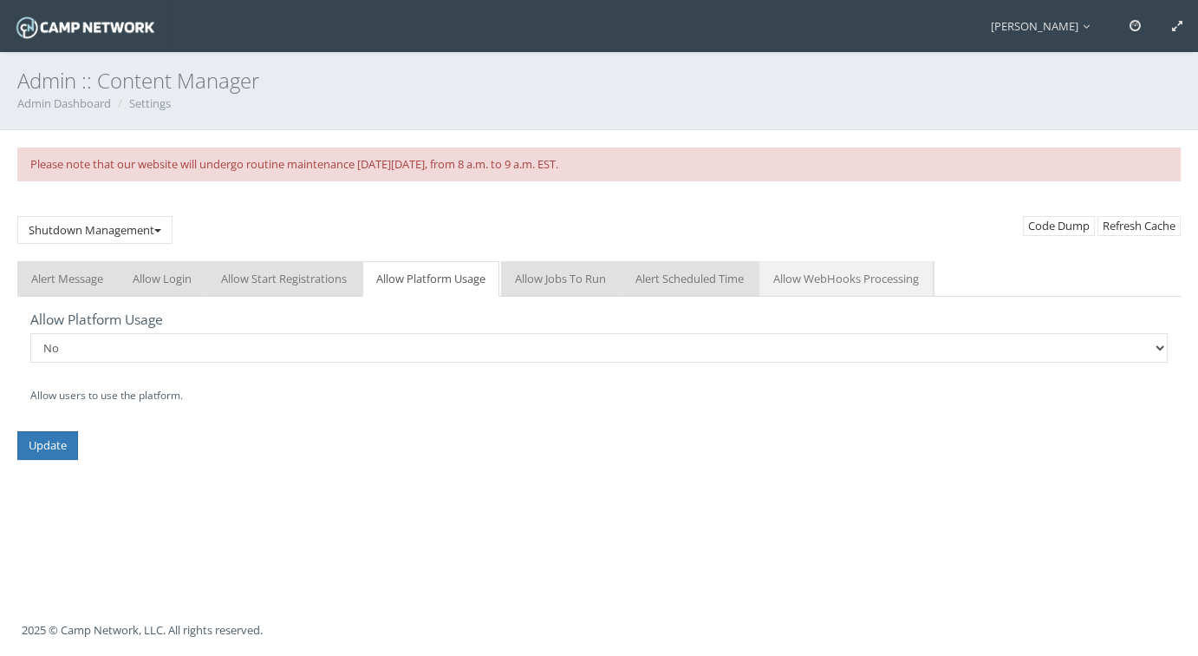
click at [832, 283] on link "Allow WebHooks Processing" at bounding box center [846, 279] width 173 height 36
click at [82, 346] on select "No Yes" at bounding box center [599, 347] width 1138 height 29
click at [226, 479] on div "Admin :: Content Manager Admin Dashboard Settings Please note that our website …" at bounding box center [599, 328] width 1198 height 656
click at [123, 340] on select "No Yes" at bounding box center [599, 347] width 1138 height 29
select select "1"
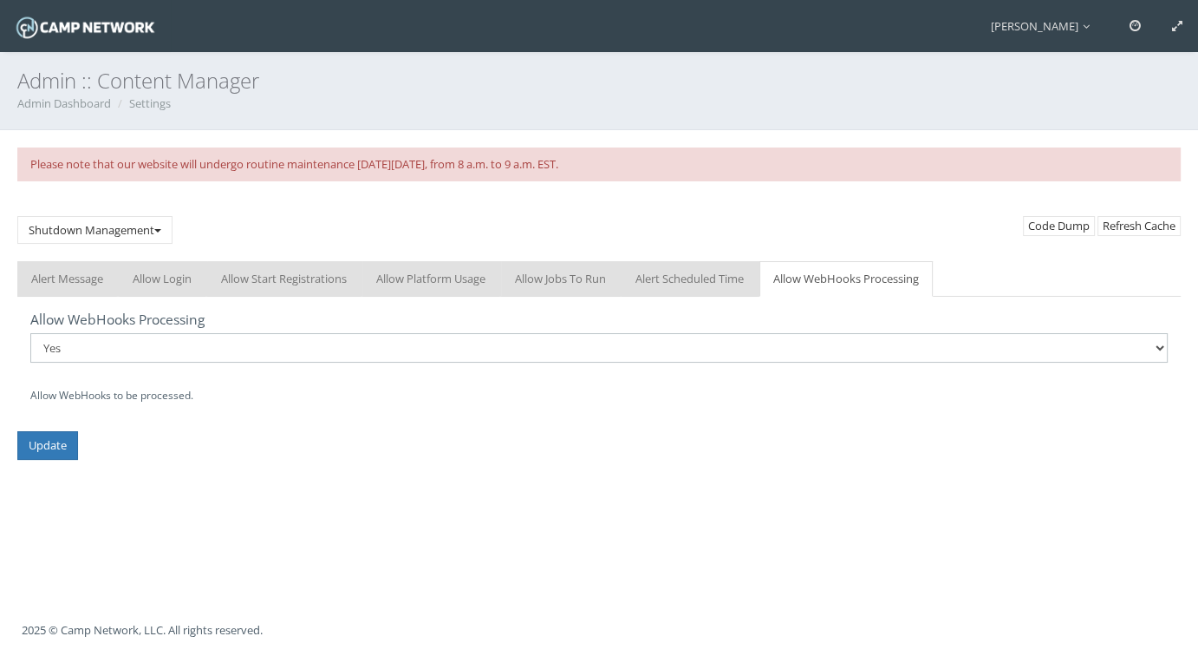
click at [30, 333] on select "No Yes" at bounding box center [599, 347] width 1138 height 29
click at [49, 451] on input "Update" at bounding box center [47, 445] width 61 height 29
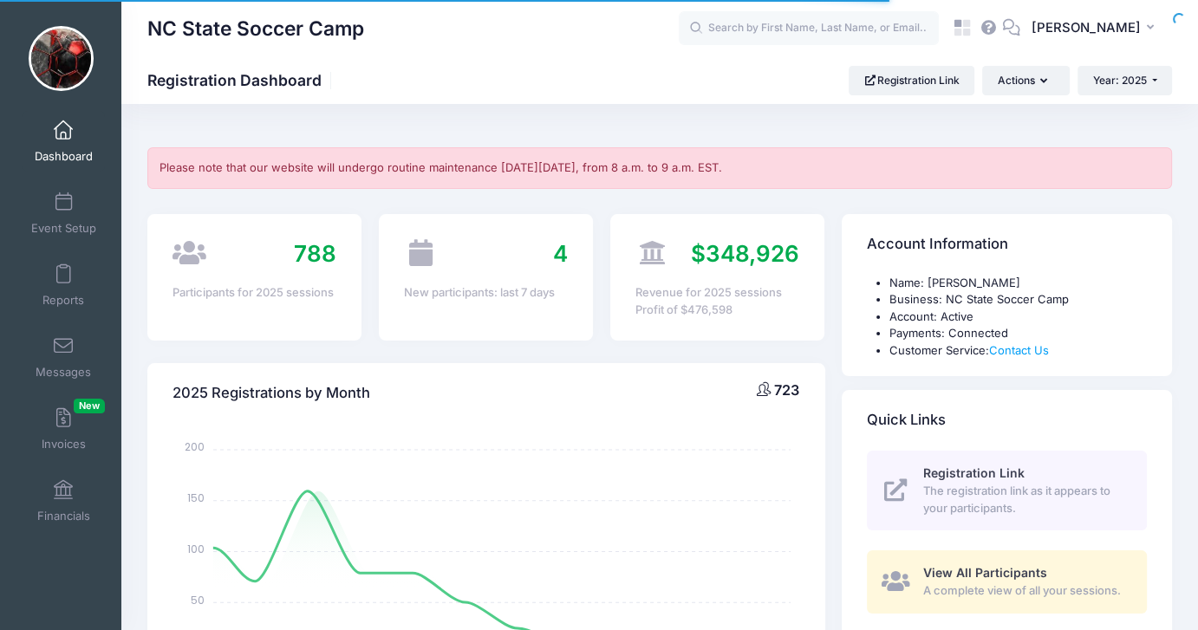
select select
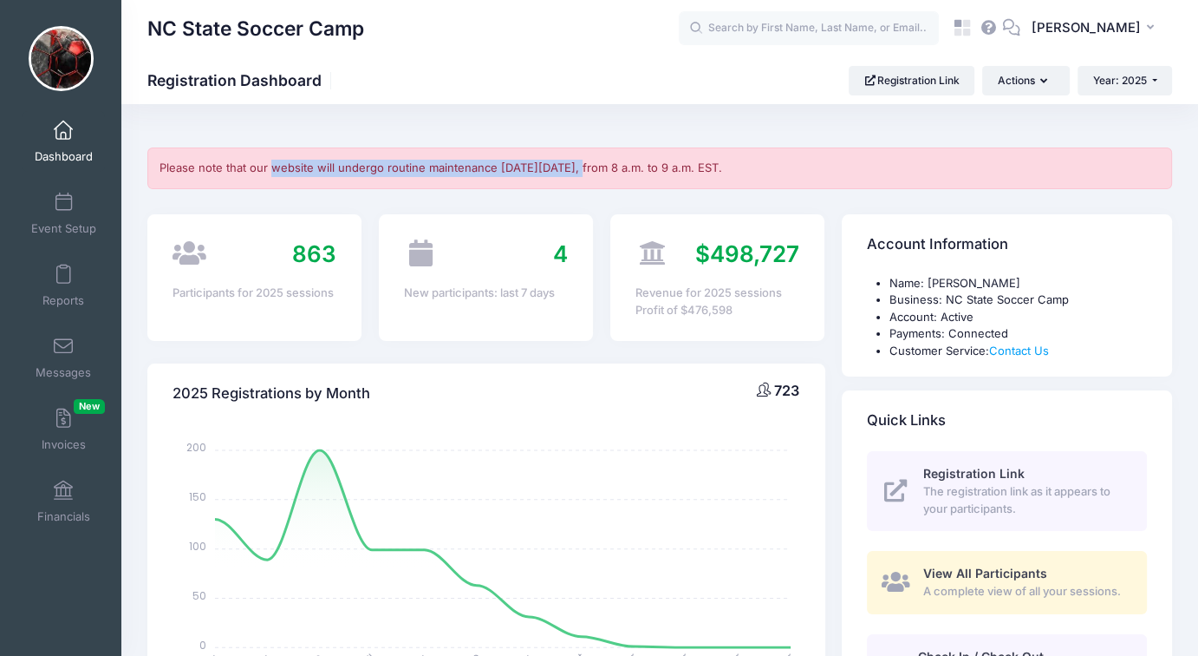
drag, startPoint x: 272, startPoint y: 169, endPoint x: 582, endPoint y: 169, distance: 309.6
click at [582, 169] on div "Please note that our website will undergo routine maintenance [DATE][DATE], fro…" at bounding box center [659, 168] width 1025 height 42
click at [637, 169] on div "Please note that our website will undergo routine maintenance [DATE][DATE], fro…" at bounding box center [659, 168] width 1025 height 42
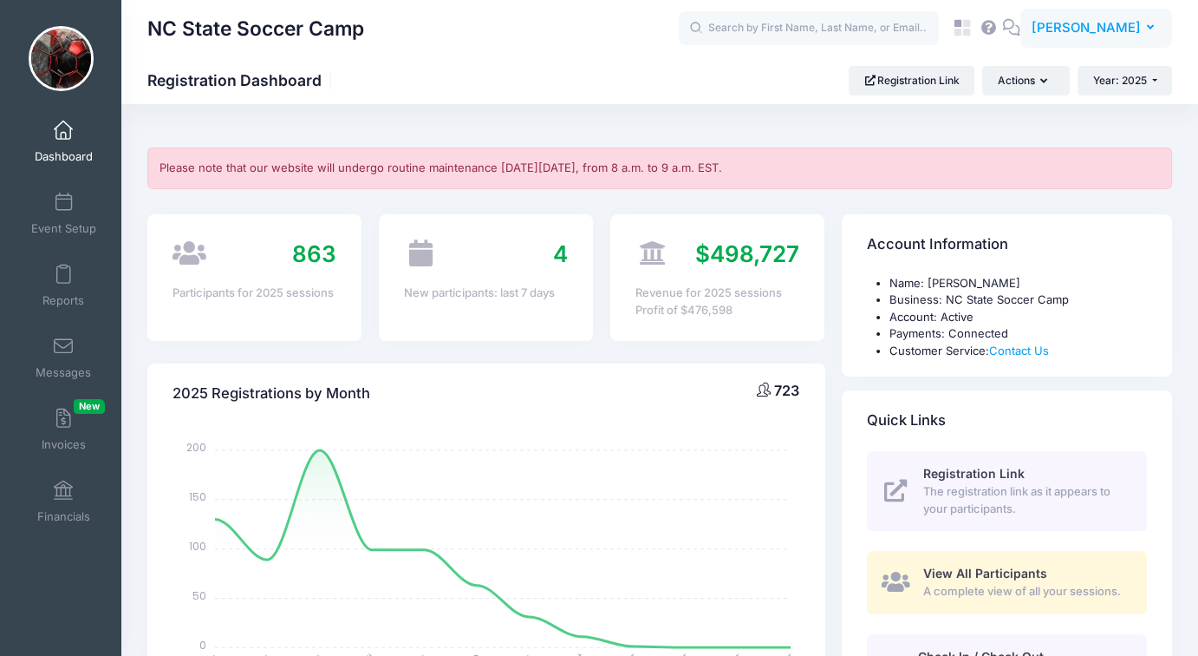
click at [1084, 31] on span "[PERSON_NAME]" at bounding box center [1086, 27] width 109 height 19
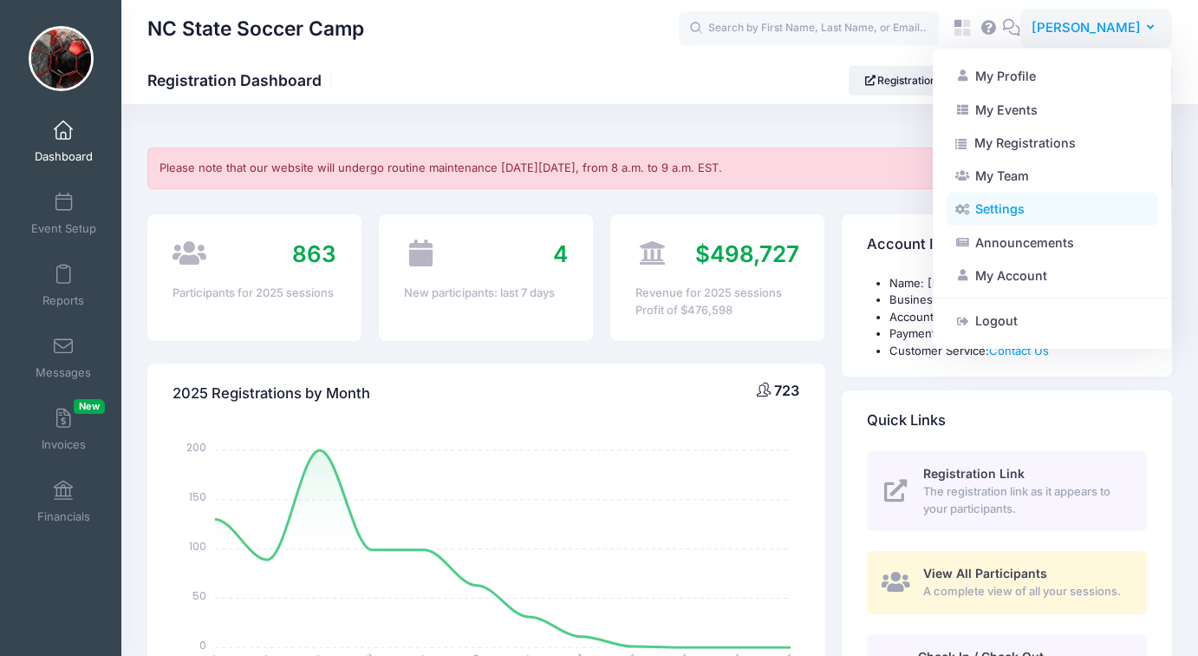
click at [1003, 200] on link "Settings" at bounding box center [1052, 209] width 211 height 33
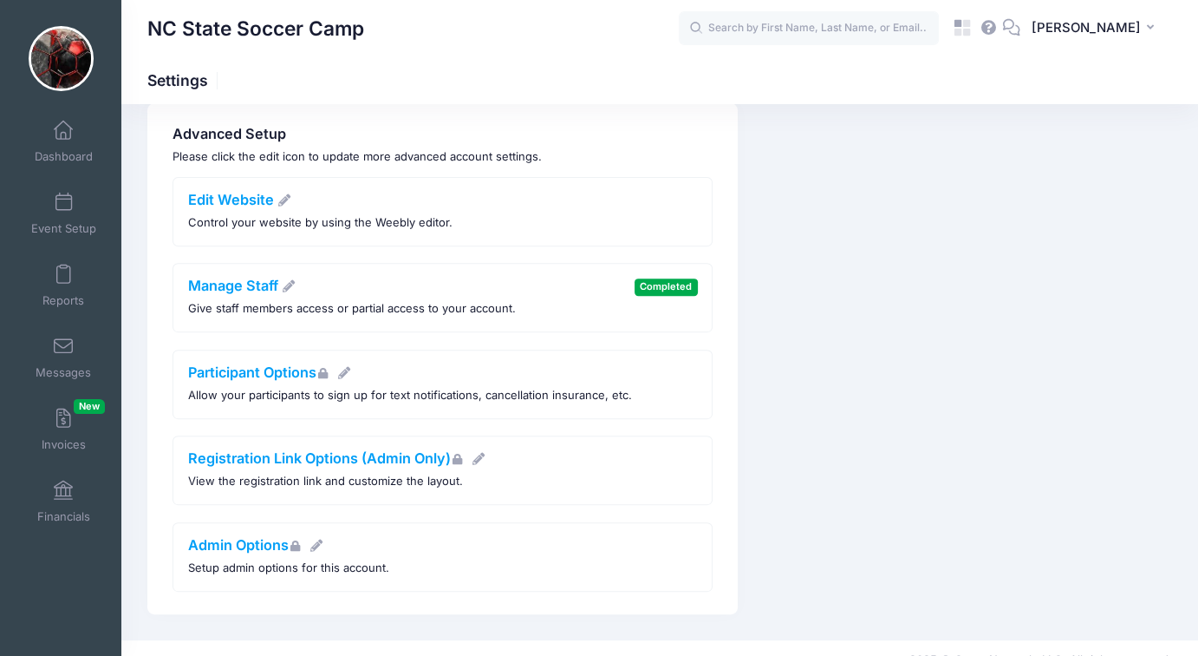
scroll to position [625, 0]
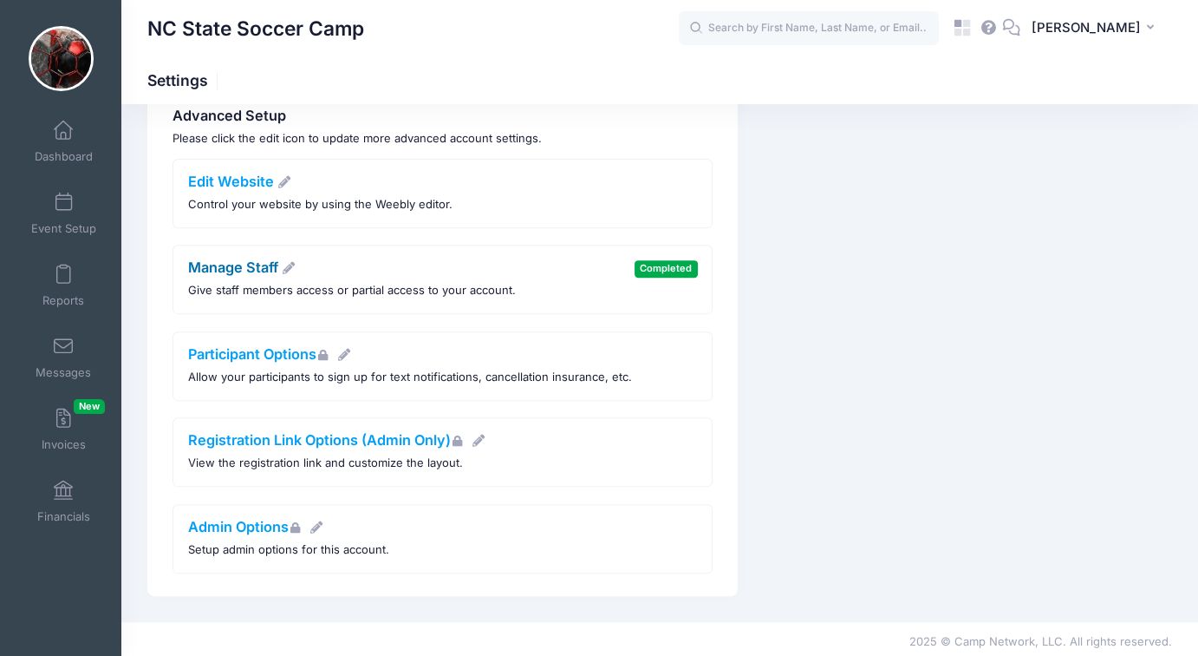
click at [229, 270] on link "Manage Staff" at bounding box center [242, 266] width 108 height 17
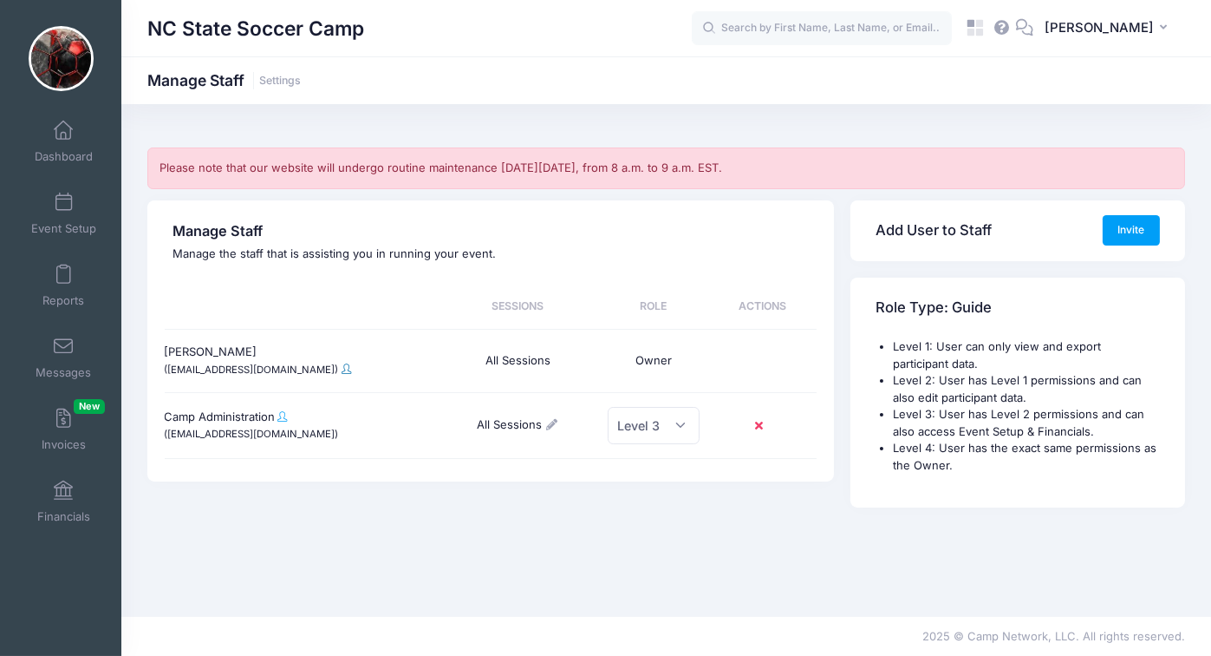
click at [343, 367] on span at bounding box center [348, 368] width 10 height 10
